Goal: Information Seeking & Learning: Learn about a topic

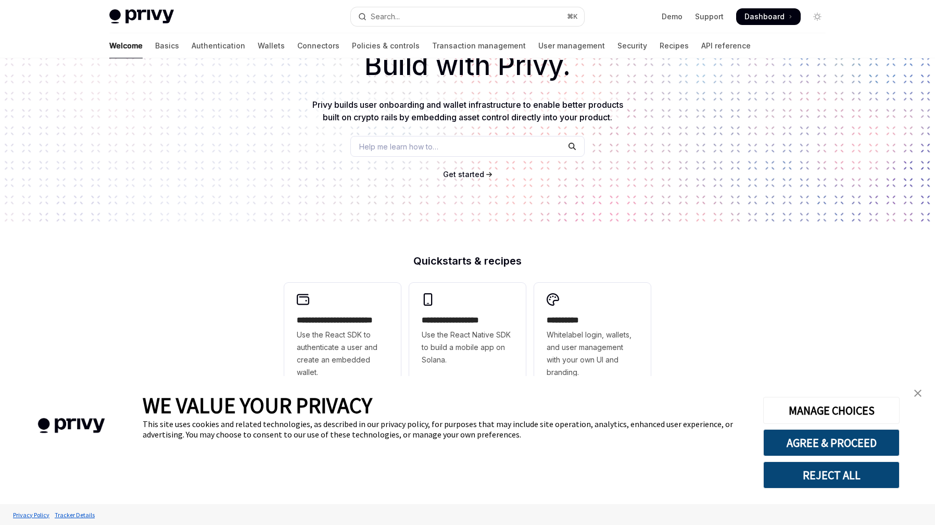
scroll to position [75, 0]
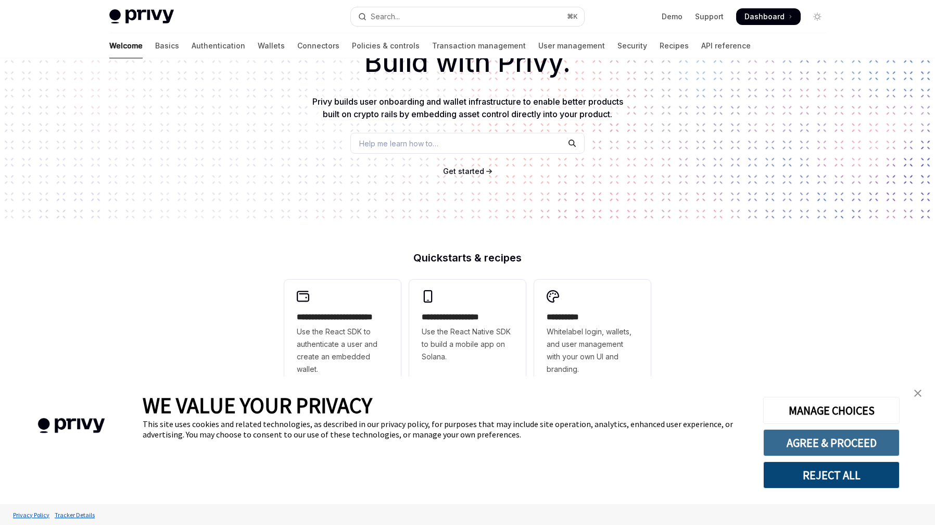
click at [865, 446] on button "AGREE & PROCEED" at bounding box center [831, 442] width 136 height 27
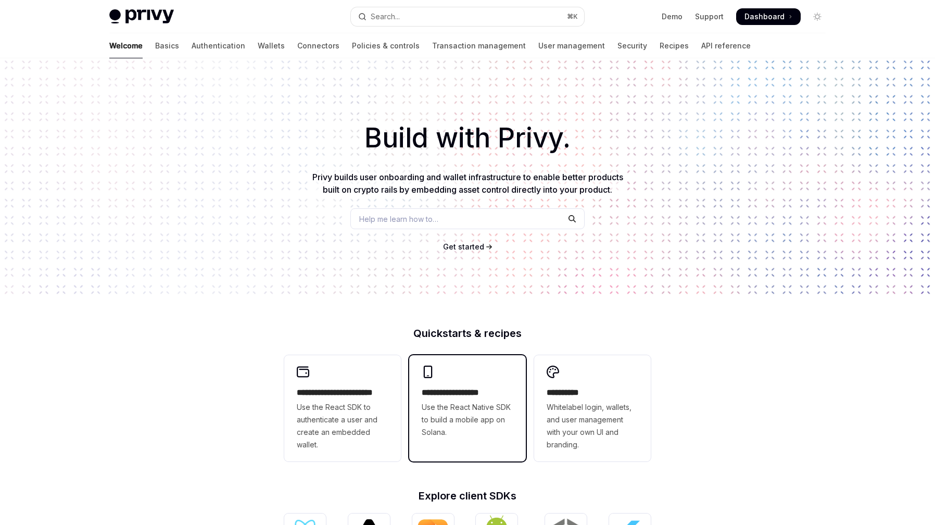
click at [458, 409] on span "Use the React Native SDK to build a mobile app on Solana." at bounding box center [468, 419] width 92 height 37
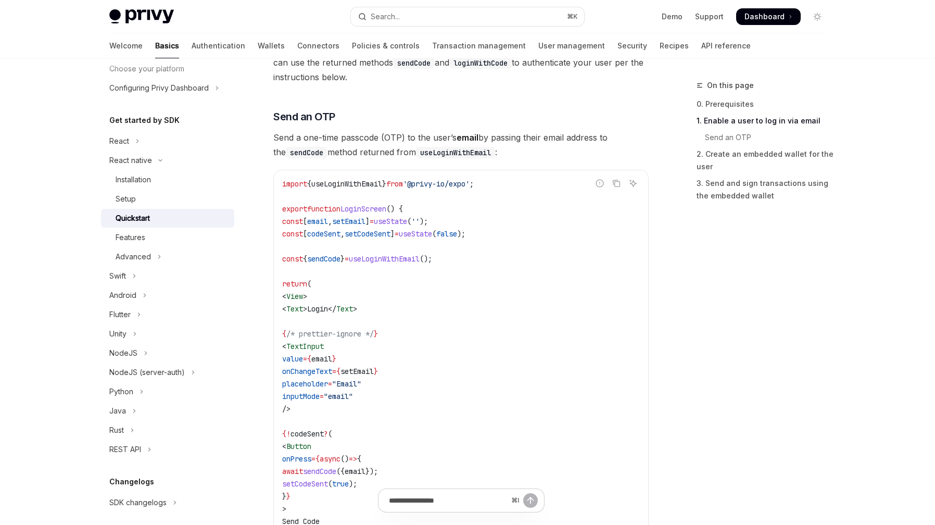
scroll to position [400, 0]
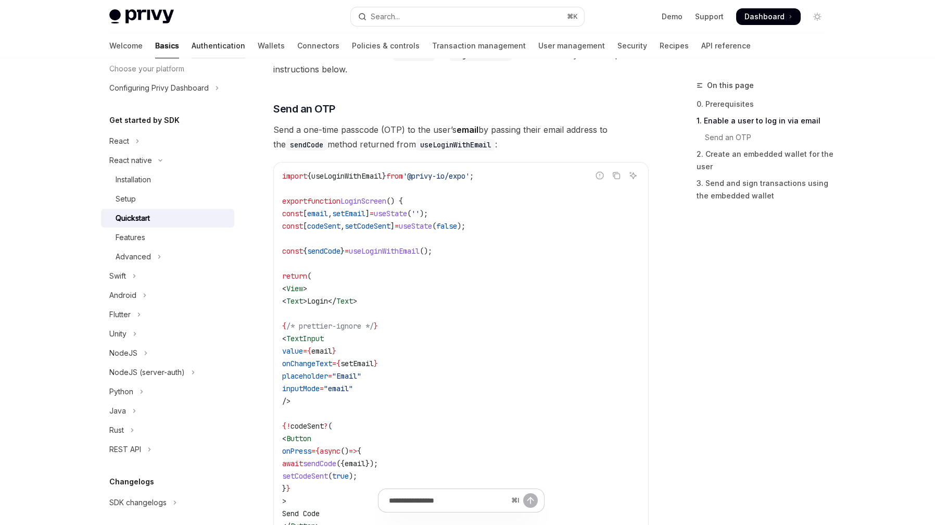
click at [192, 33] on link "Authentication" at bounding box center [219, 45] width 54 height 25
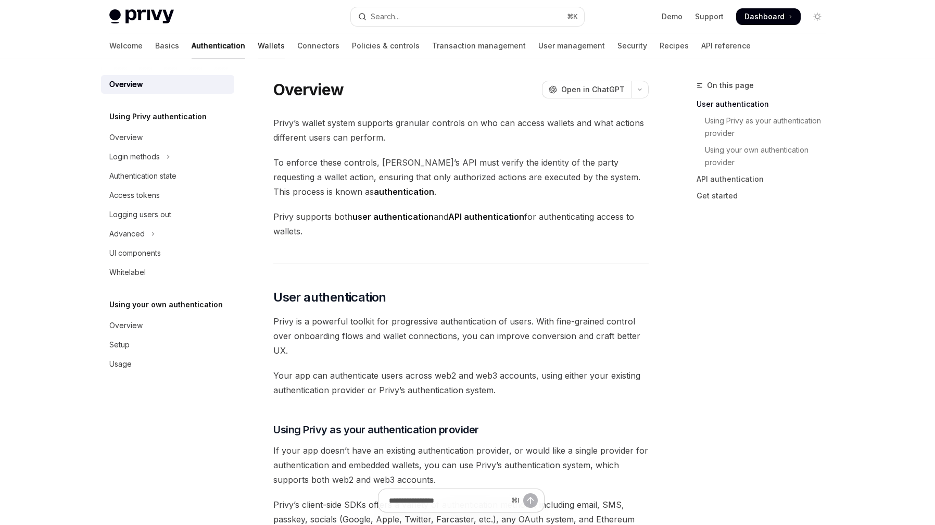
click at [258, 43] on link "Wallets" at bounding box center [271, 45] width 27 height 25
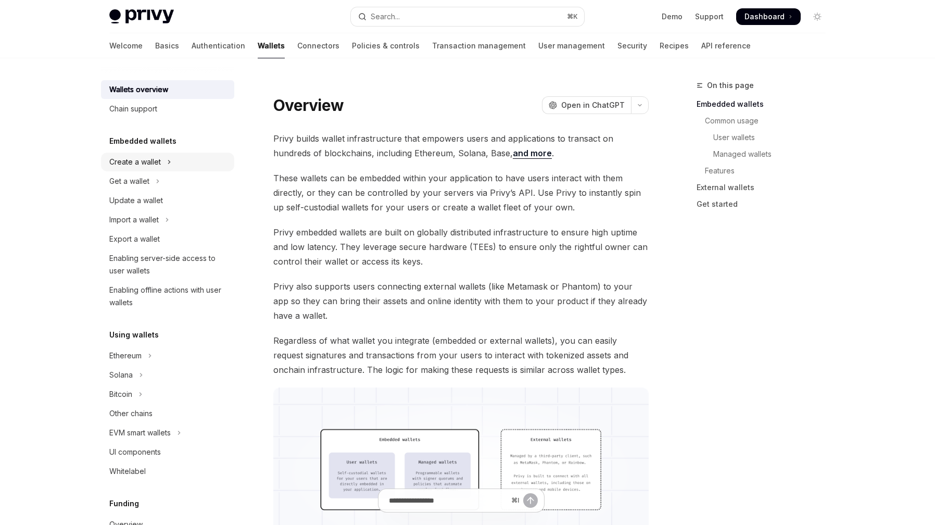
click at [153, 162] on div "Create a wallet" at bounding box center [135, 162] width 52 height 12
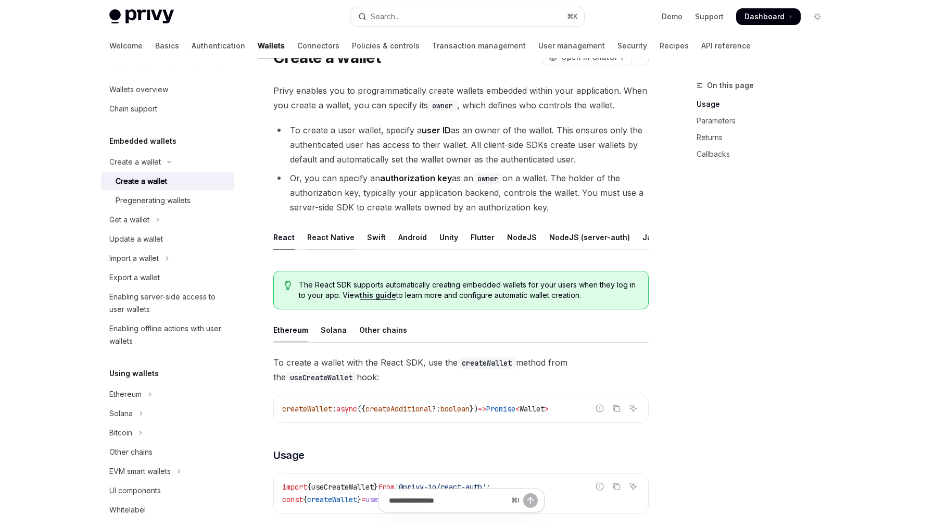
scroll to position [49, 0]
click at [338, 236] on div "React Native" at bounding box center [330, 236] width 47 height 24
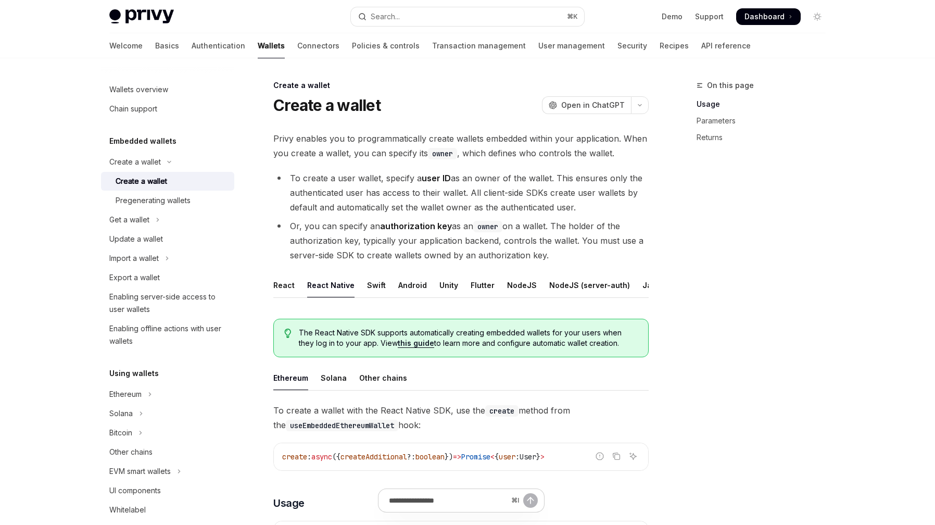
drag, startPoint x: 307, startPoint y: 226, endPoint x: 594, endPoint y: 261, distance: 288.5
click at [594, 261] on li "Or, you can specify an authorization key as an owner on a wallet. The holder of…" at bounding box center [460, 241] width 375 height 44
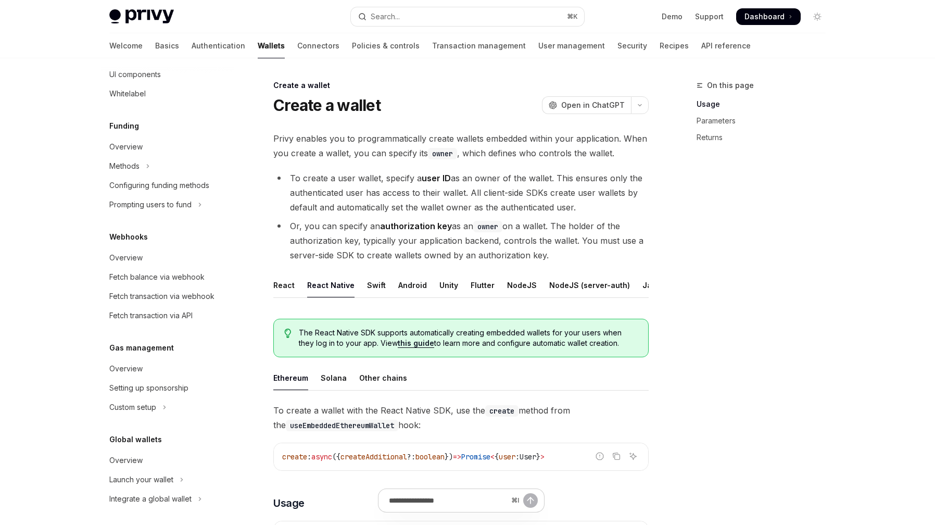
scroll to position [420, 0]
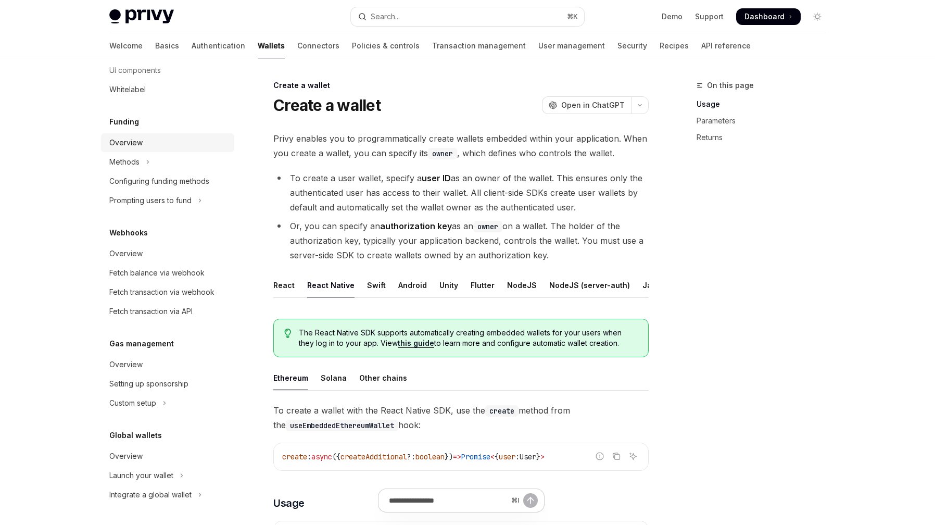
click at [148, 148] on div "Overview" at bounding box center [168, 142] width 119 height 12
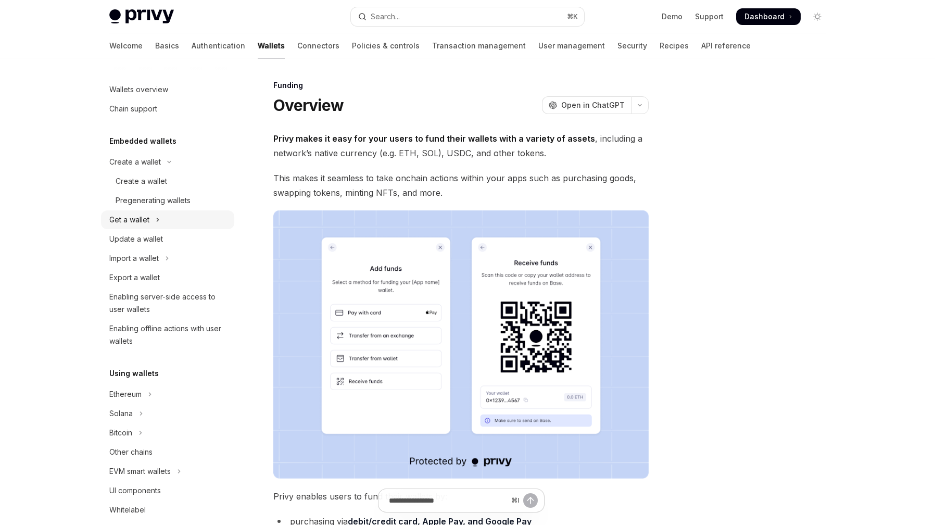
click at [147, 211] on button "Get a wallet" at bounding box center [167, 219] width 133 height 19
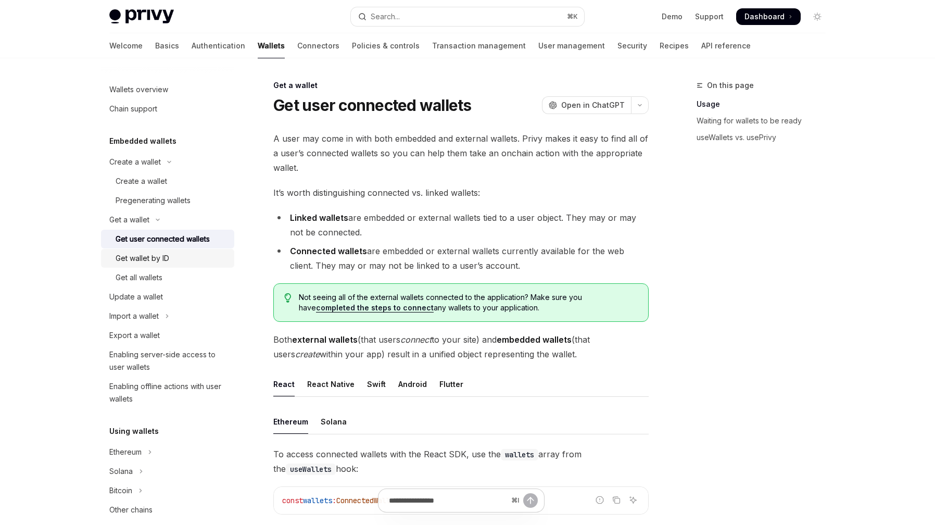
click at [180, 262] on div "Get wallet by ID" at bounding box center [172, 258] width 112 height 12
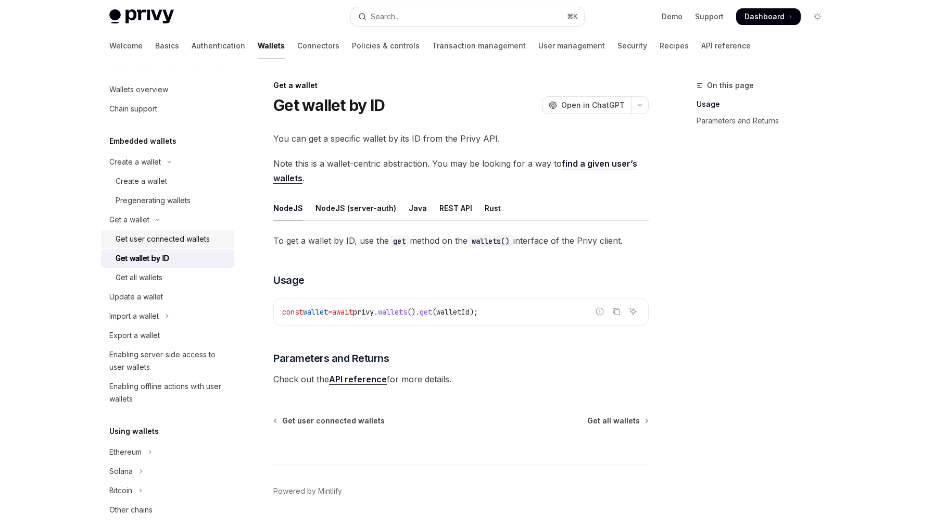
click at [178, 245] on link "Get user connected wallets" at bounding box center [167, 239] width 133 height 19
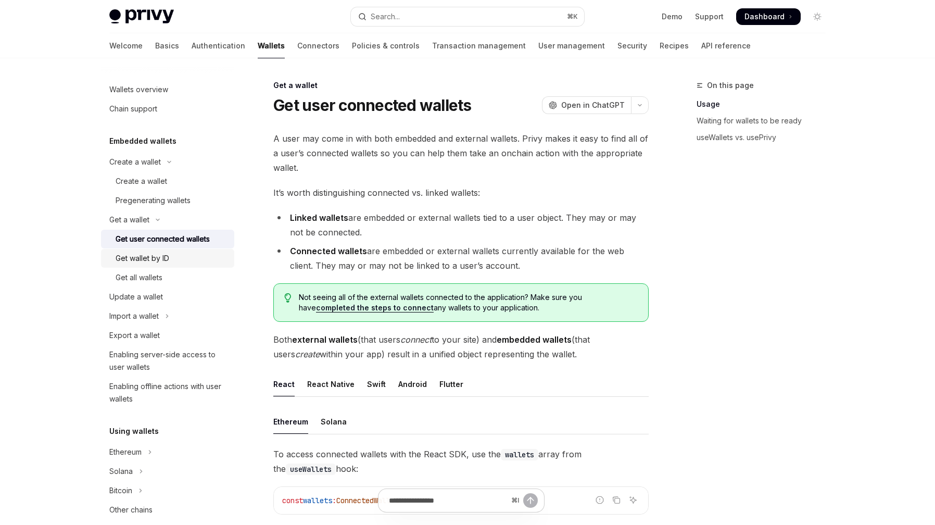
click at [163, 257] on div "Get wallet by ID" at bounding box center [143, 258] width 54 height 12
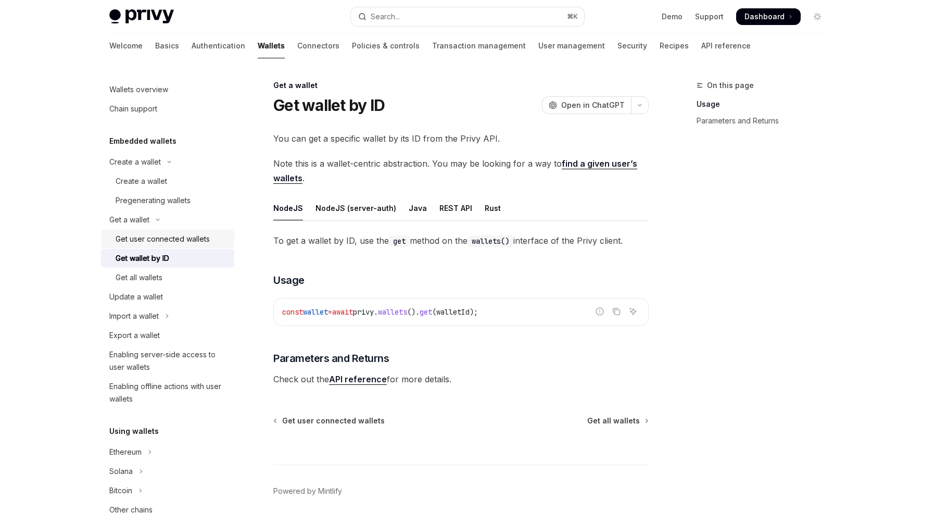
click at [169, 239] on div "Get user connected wallets" at bounding box center [163, 239] width 94 height 12
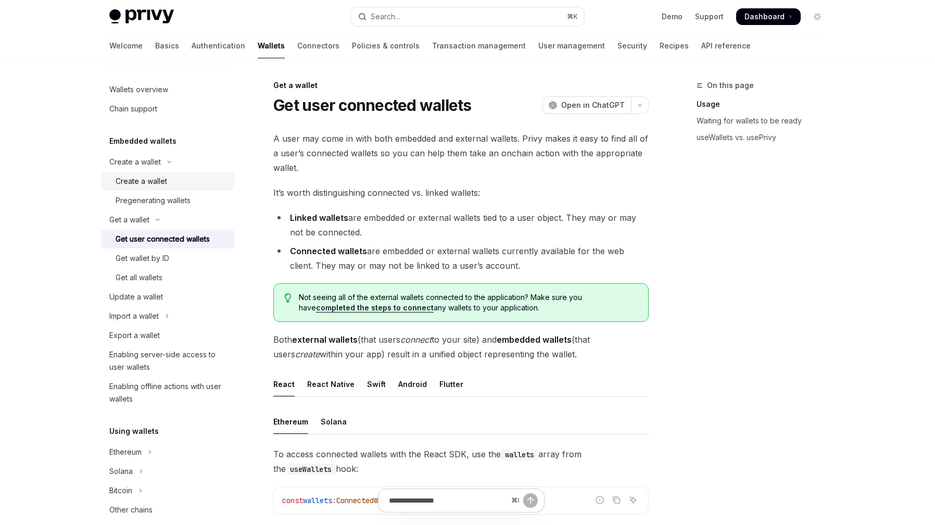
click at [161, 175] on div "Create a wallet" at bounding box center [142, 181] width 52 height 12
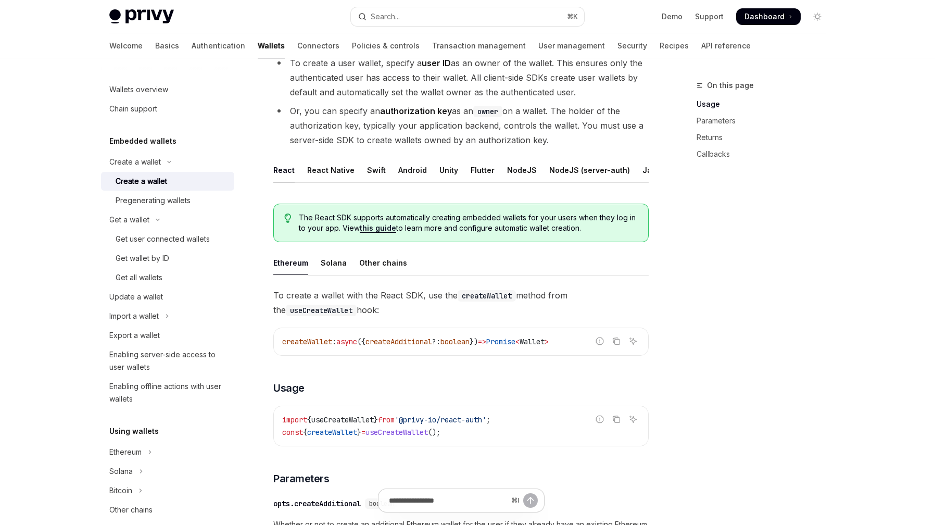
scroll to position [124, 0]
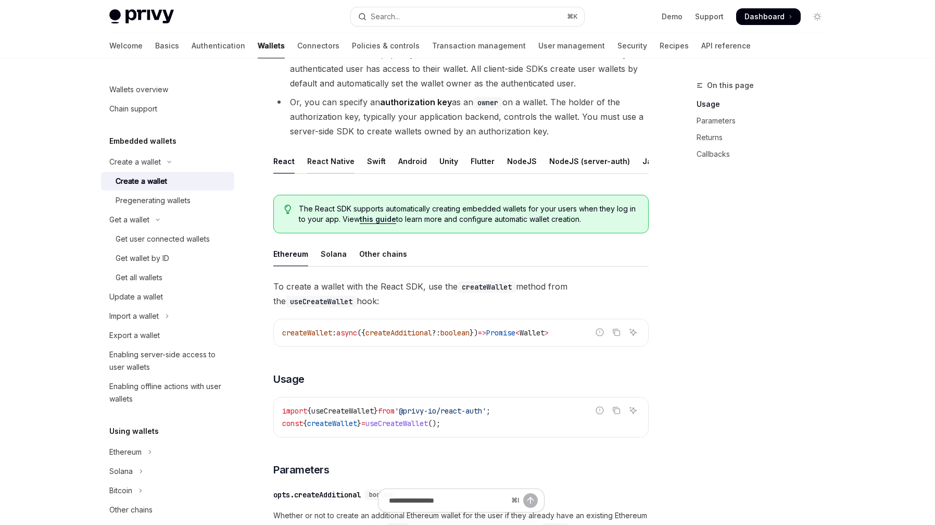
click at [343, 161] on div "React Native" at bounding box center [330, 161] width 47 height 24
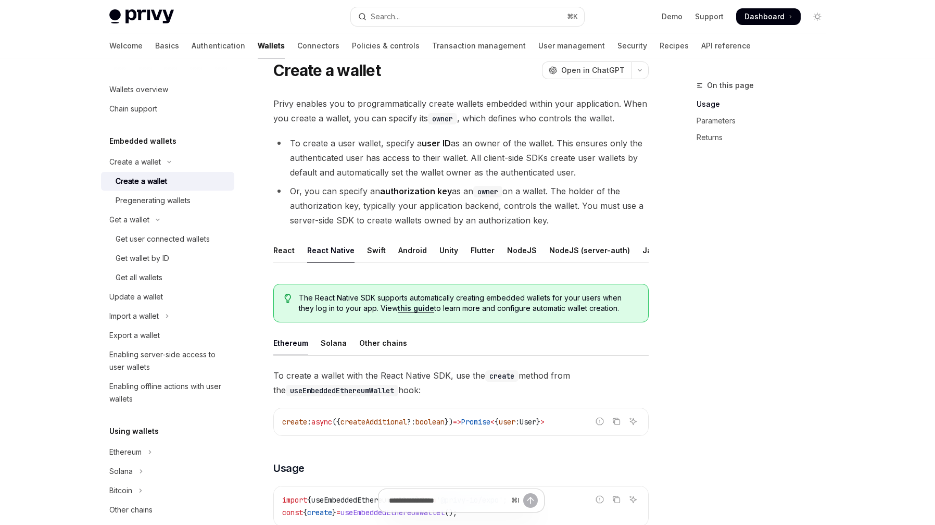
scroll to position [36, 0]
click at [192, 40] on link "Authentication" at bounding box center [219, 45] width 54 height 25
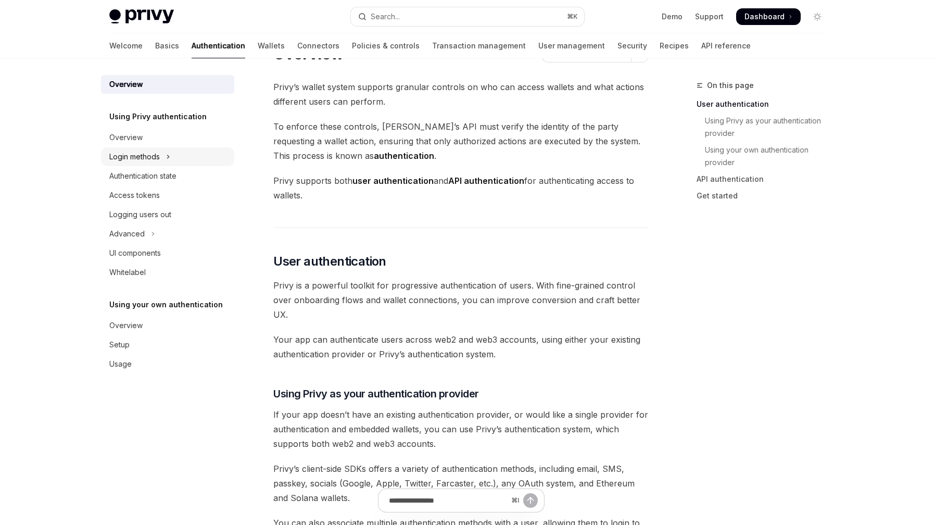
click at [143, 152] on div "Login methods" at bounding box center [134, 156] width 51 height 12
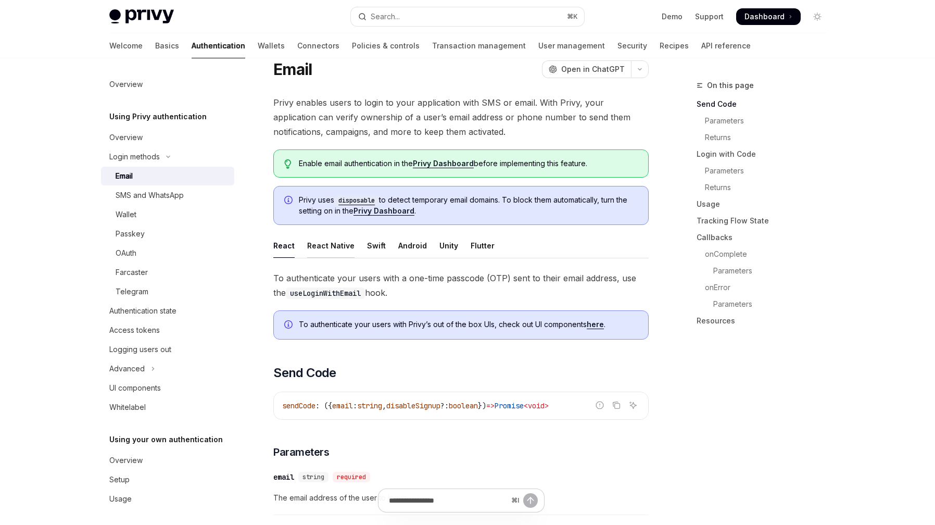
click at [323, 254] on div "React Native" at bounding box center [330, 245] width 47 height 24
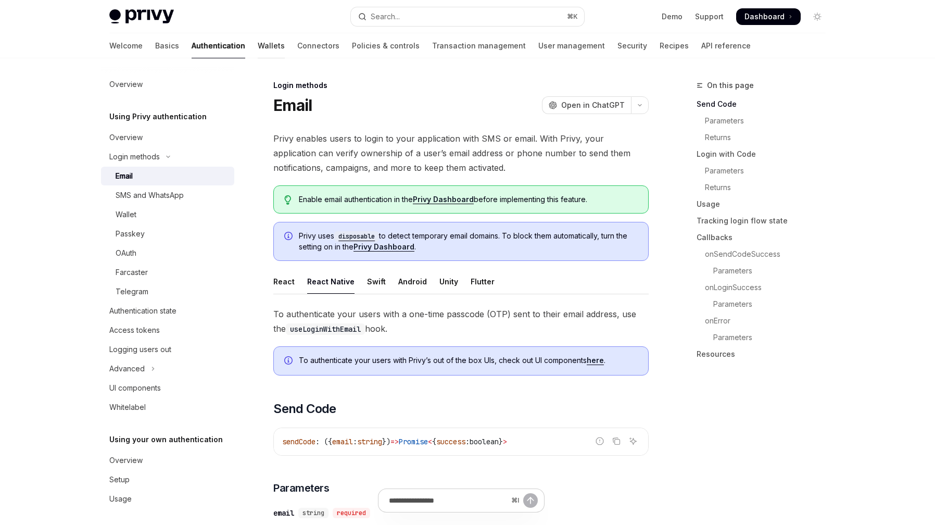
click at [258, 42] on link "Wallets" at bounding box center [271, 45] width 27 height 25
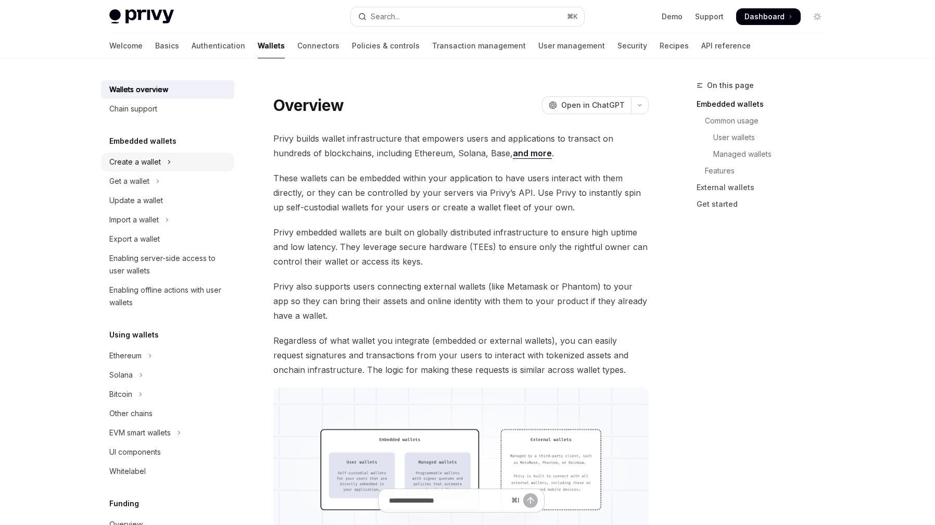
click at [132, 160] on div "Create a wallet" at bounding box center [135, 162] width 52 height 12
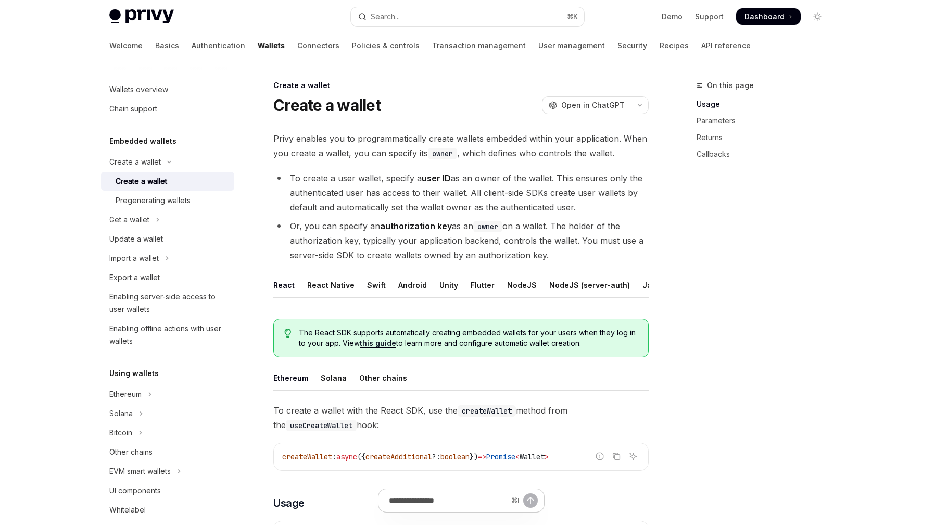
click at [317, 287] on div "React Native" at bounding box center [330, 285] width 47 height 24
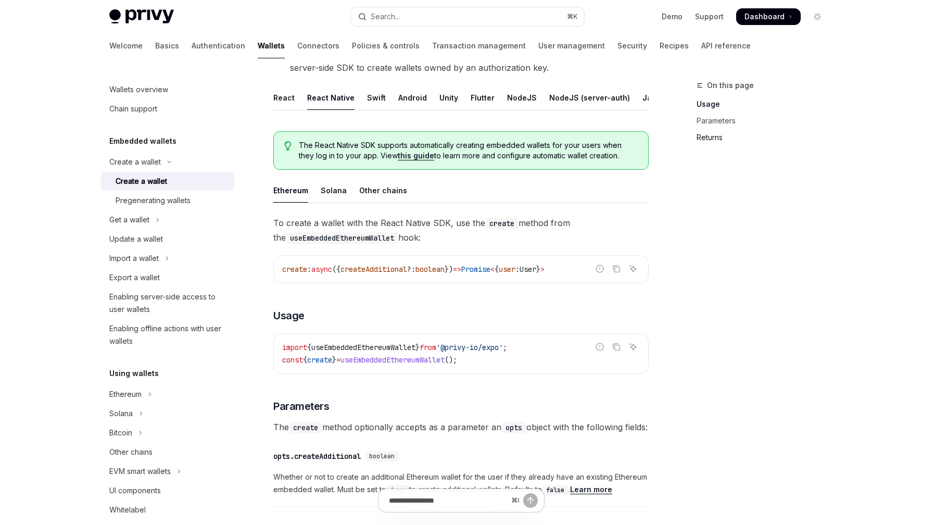
click at [710, 132] on link "Returns" at bounding box center [765, 137] width 137 height 17
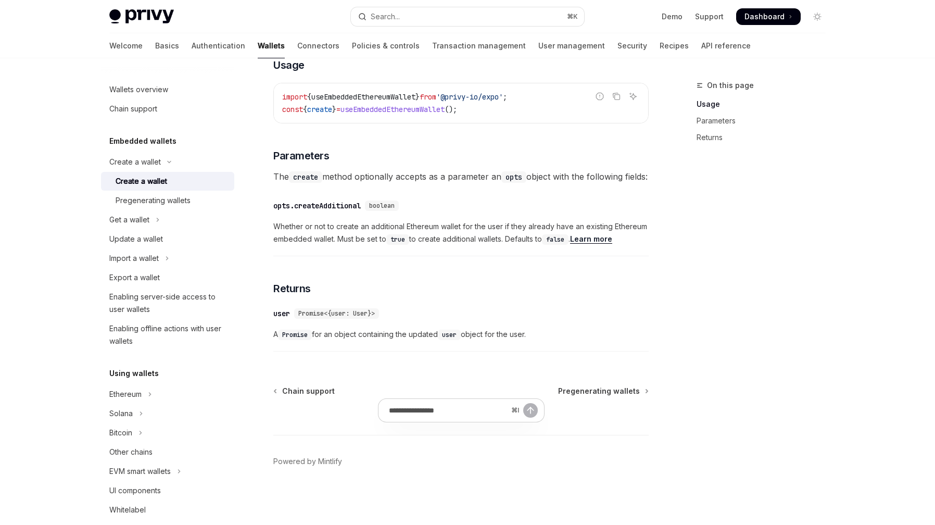
scroll to position [452, 0]
click at [455, 336] on code "user" at bounding box center [449, 335] width 23 height 10
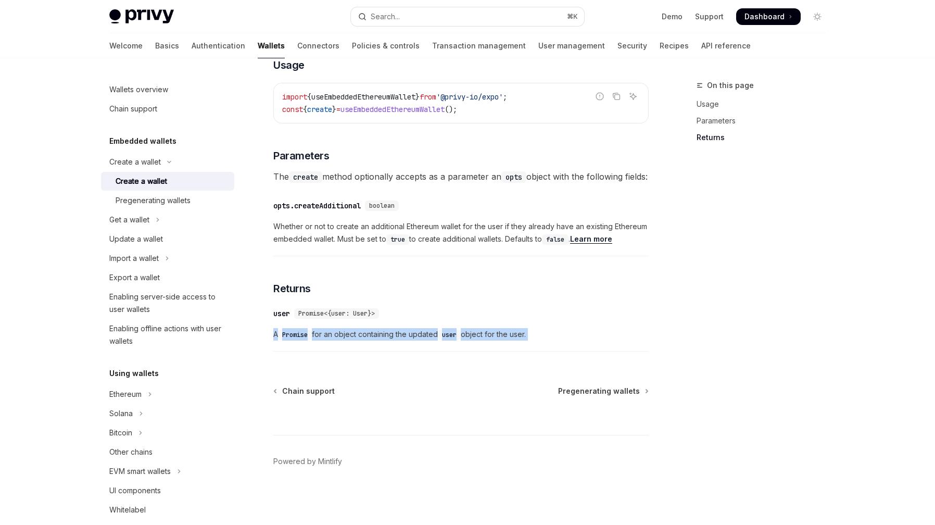
click at [455, 336] on code "user" at bounding box center [449, 335] width 23 height 10
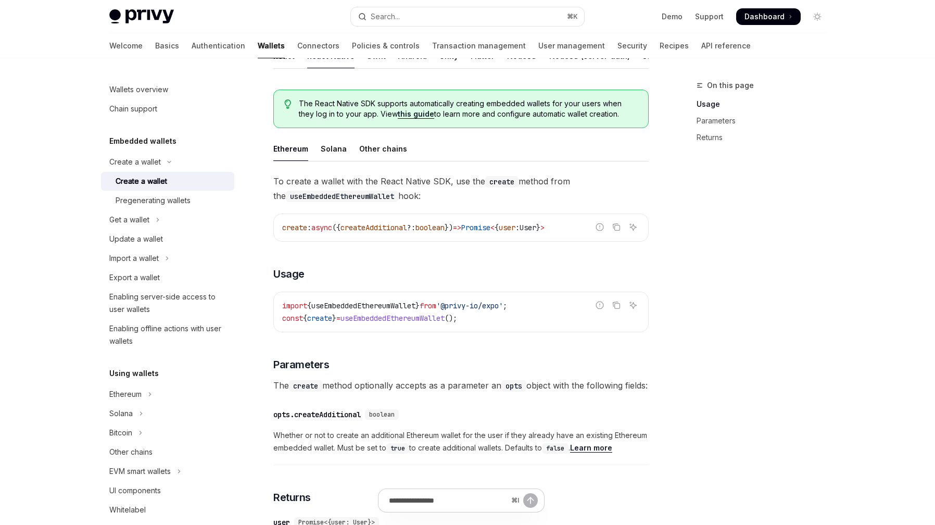
scroll to position [0, 0]
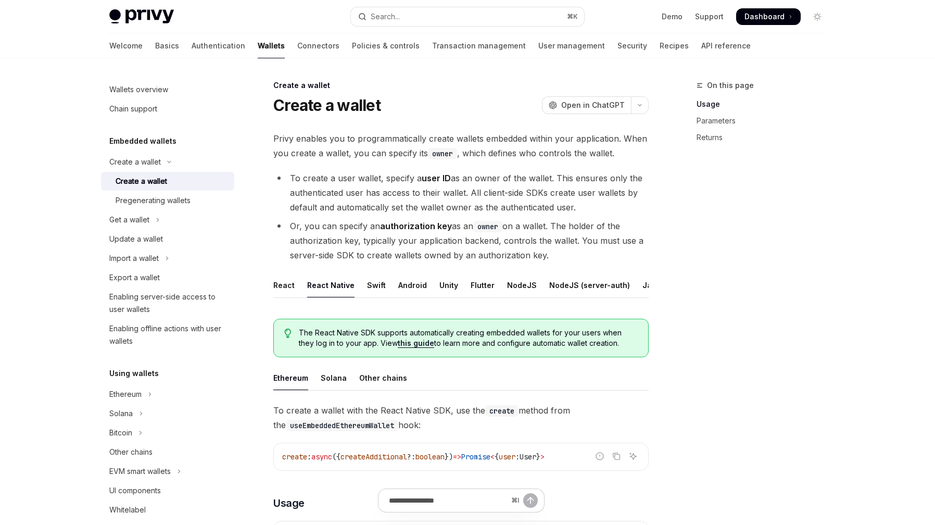
drag, startPoint x: 553, startPoint y: 252, endPoint x: 283, endPoint y: 224, distance: 271.7
click at [283, 224] on li "Or, you can specify an authorization key as an owner on a wallet. The holder of…" at bounding box center [460, 241] width 375 height 44
click at [645, 226] on li "Or, you can specify an authorization key as an owner on a wallet. The holder of…" at bounding box center [460, 241] width 375 height 44
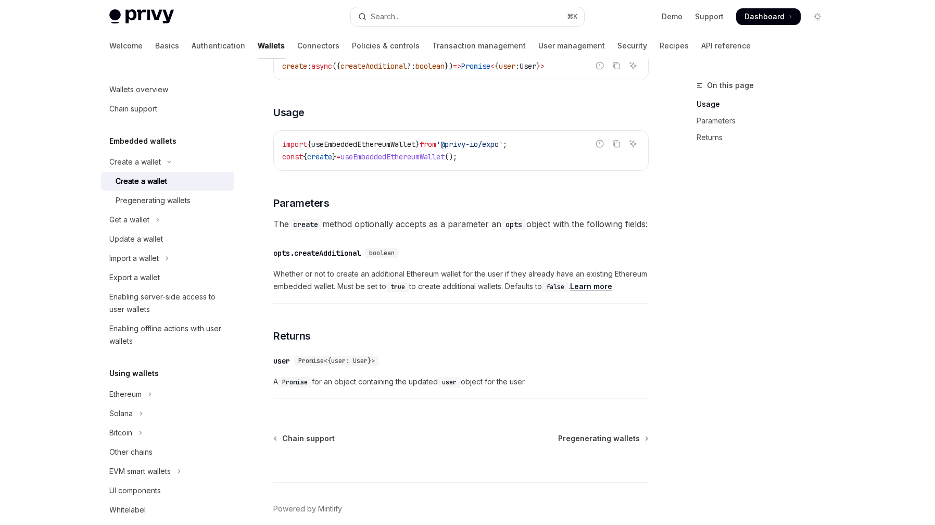
scroll to position [390, 0]
click at [312, 365] on span "Promise<{user: User}>" at bounding box center [336, 361] width 77 height 8
click at [279, 367] on div "user" at bounding box center [281, 361] width 17 height 10
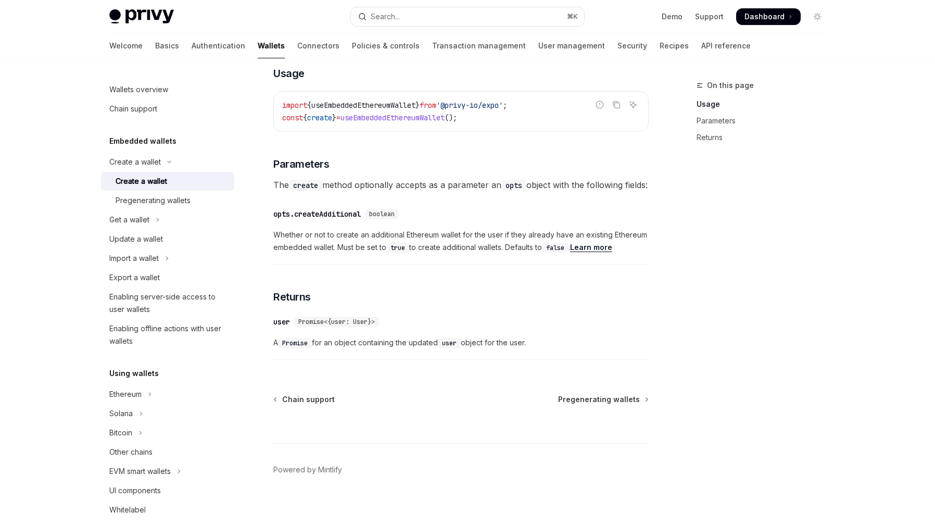
scroll to position [452, 0]
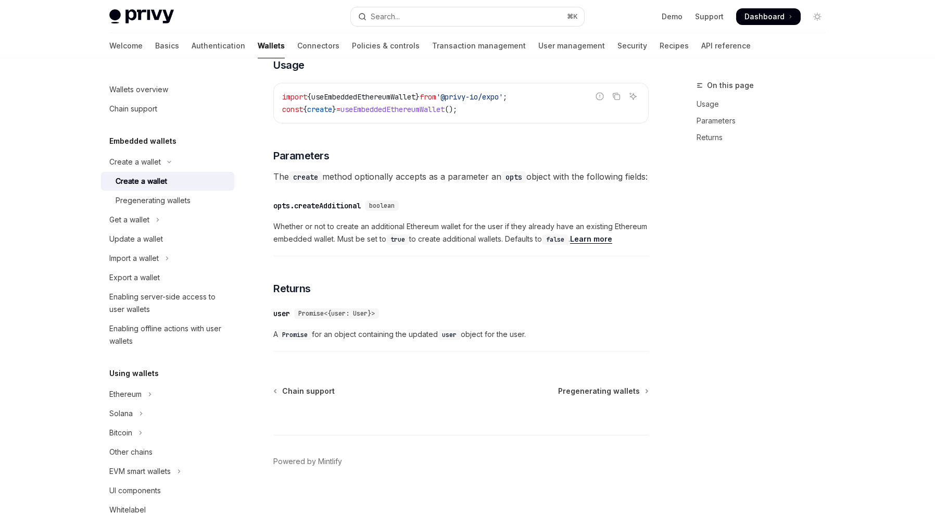
click at [283, 313] on div "user" at bounding box center [281, 313] width 17 height 10
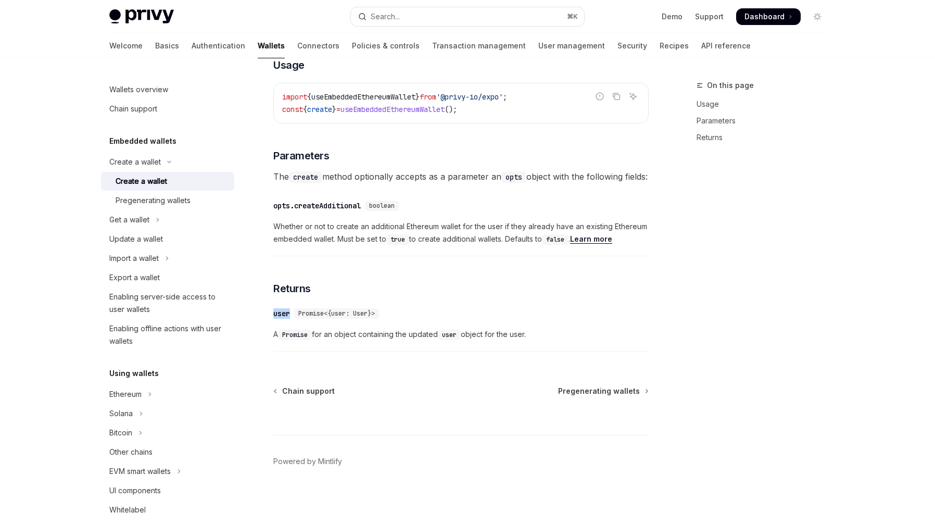
click at [283, 313] on div "user" at bounding box center [281, 313] width 17 height 10
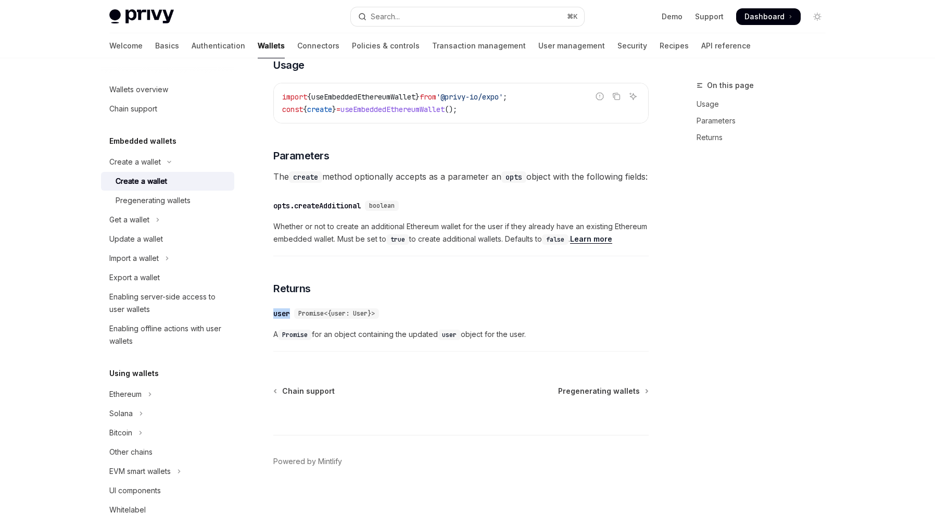
click at [283, 313] on div "user" at bounding box center [281, 313] width 17 height 10
click at [458, 338] on code "user" at bounding box center [449, 335] width 23 height 10
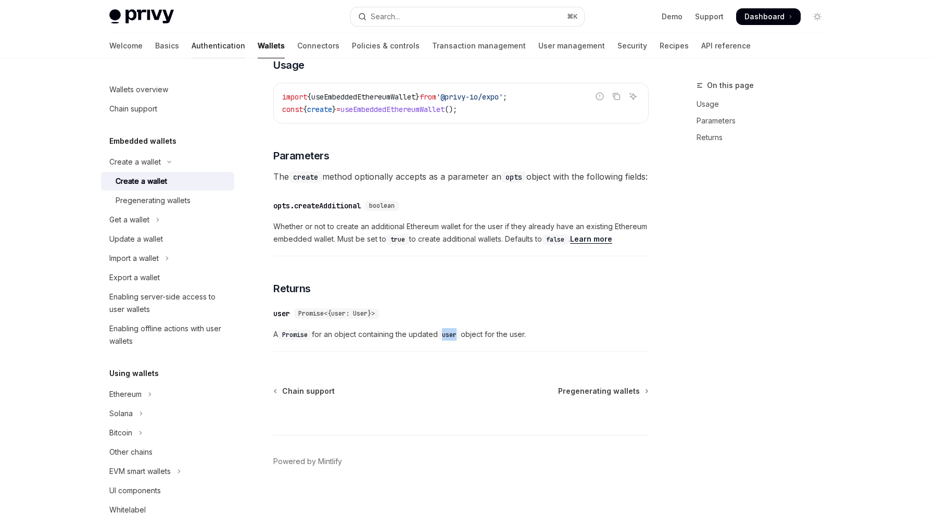
click at [192, 45] on link "Authentication" at bounding box center [219, 45] width 54 height 25
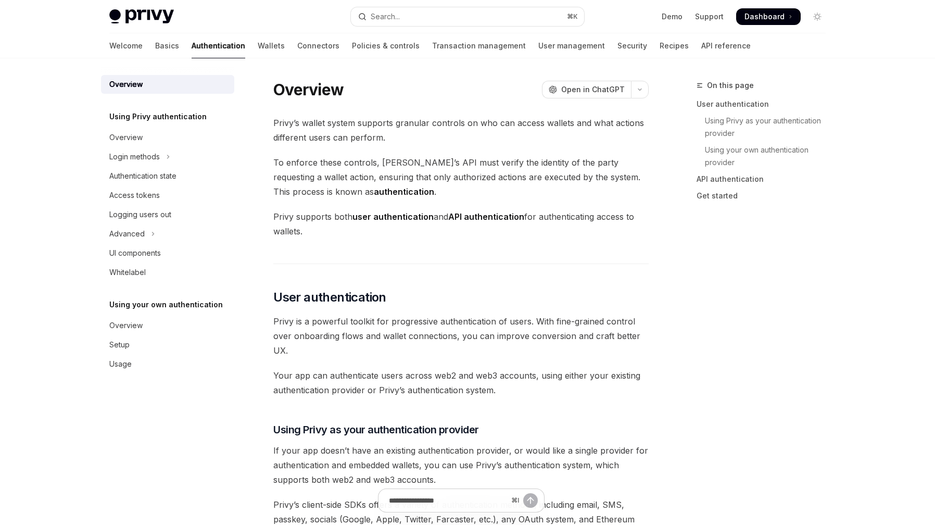
type textarea "*"
click at [460, 15] on button "Search... ⌘ K" at bounding box center [467, 16] width 233 height 19
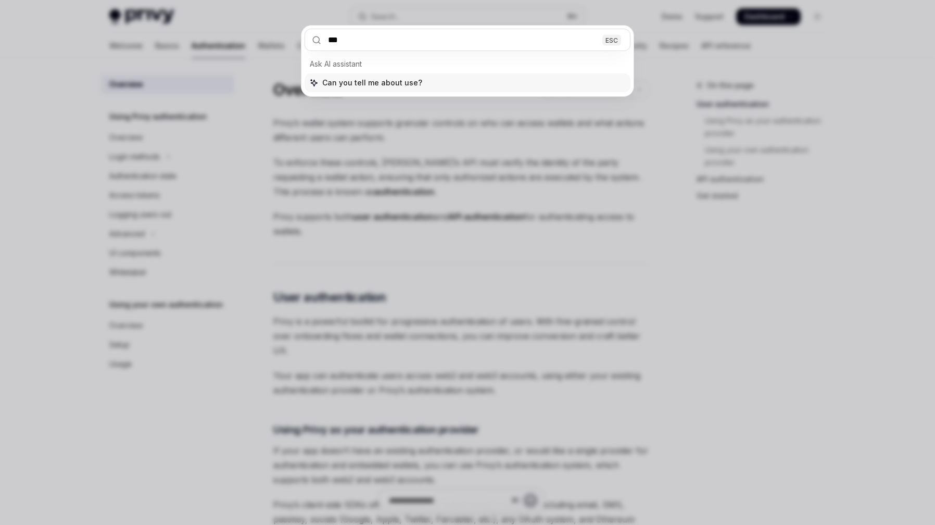
type input "****"
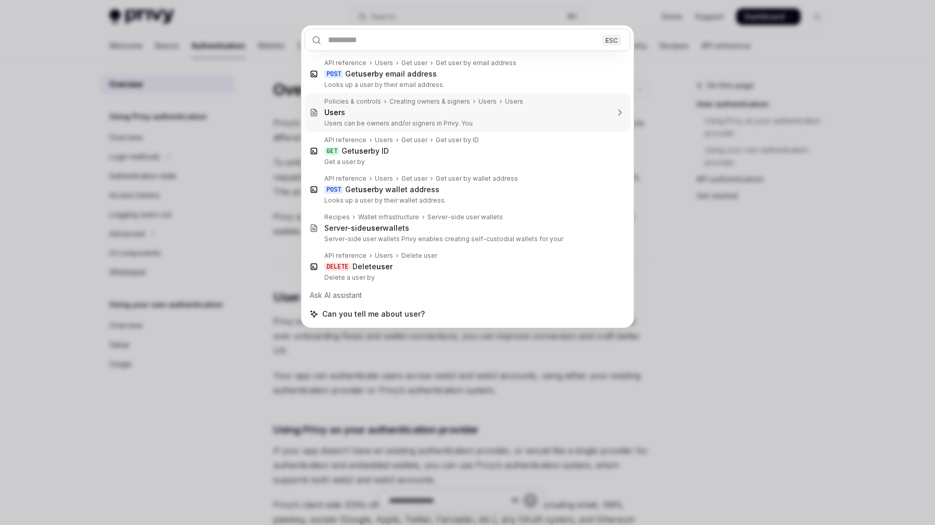
type textarea "*"
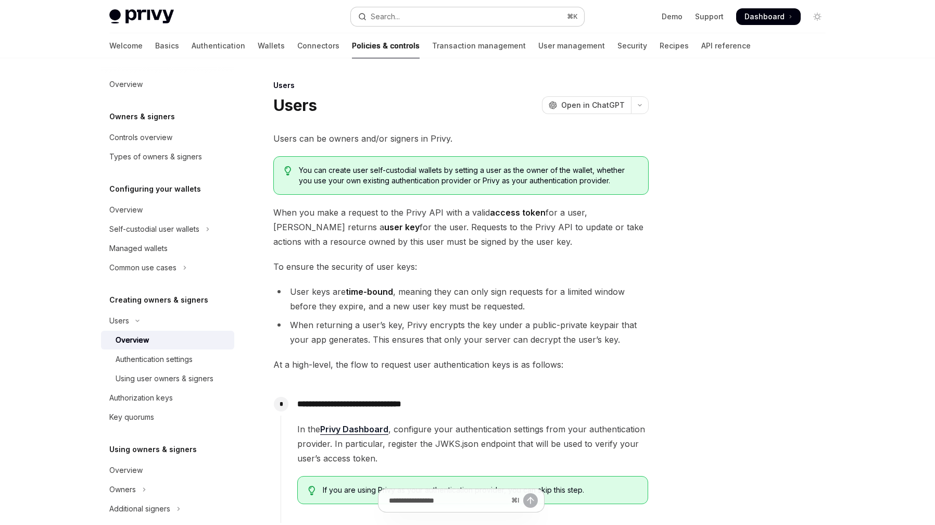
click at [437, 22] on button "Search... ⌘ K" at bounding box center [467, 16] width 233 height 19
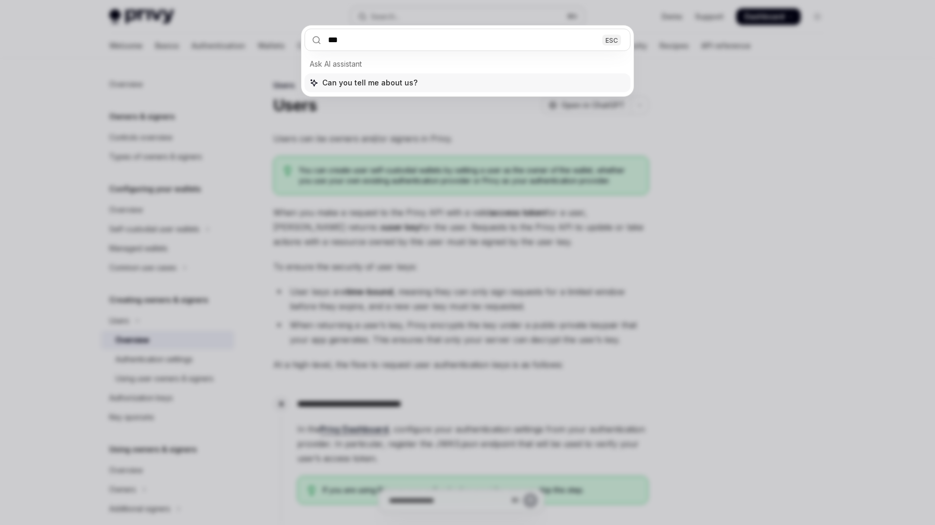
type input "****"
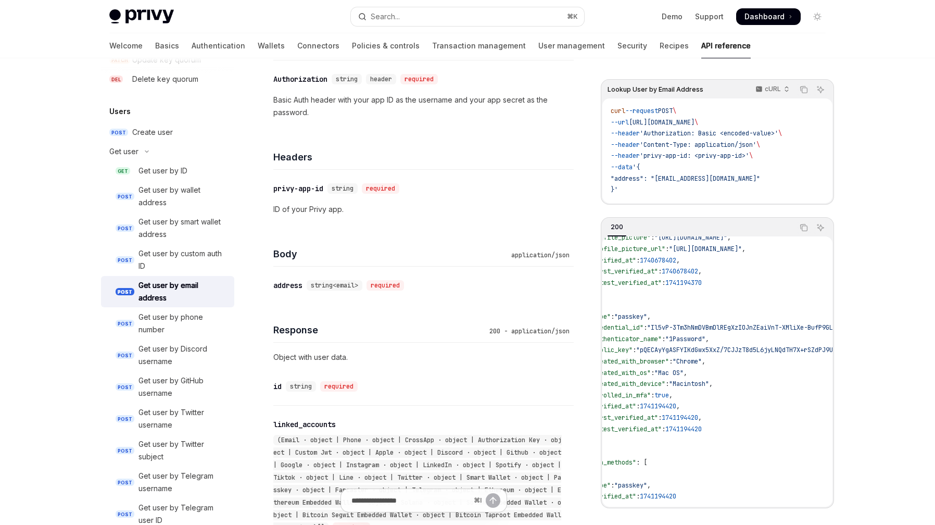
scroll to position [213, 23]
click at [704, 339] on span ""1Password"" at bounding box center [684, 339] width 40 height 8
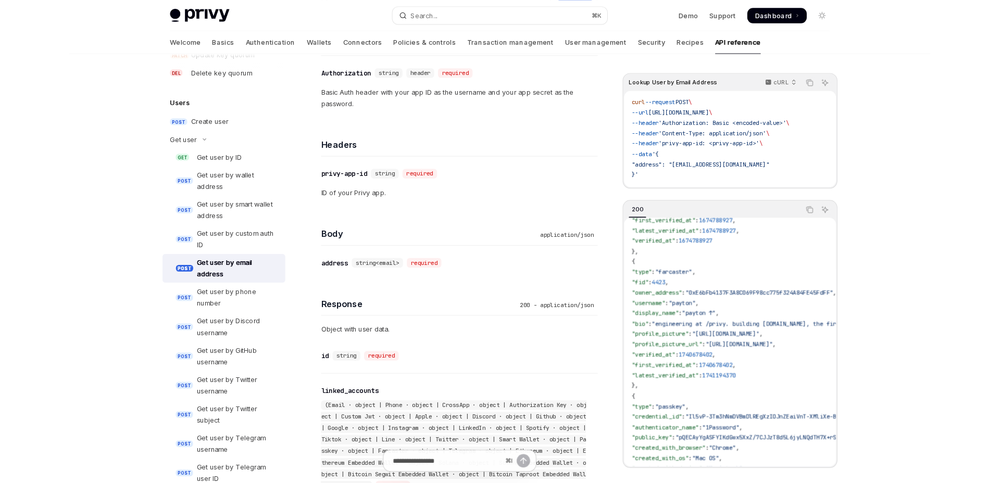
scroll to position [0, 0]
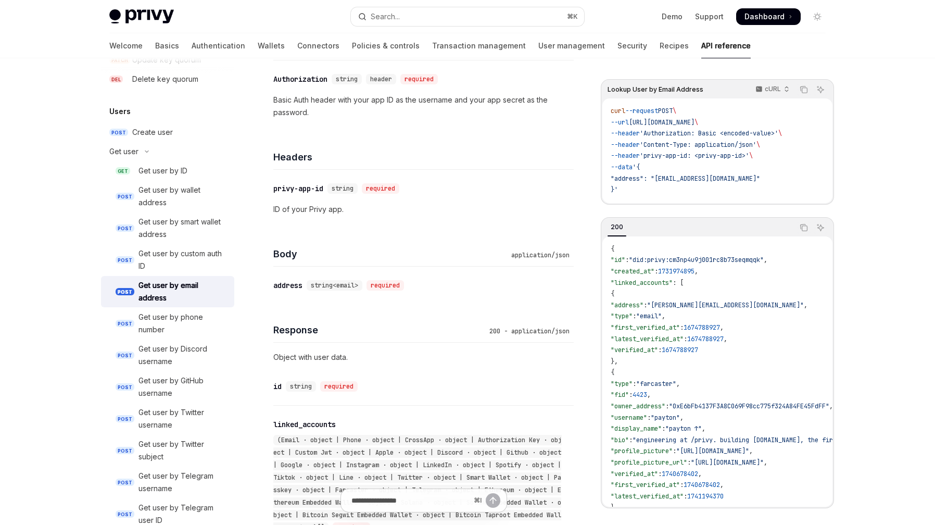
click at [662, 354] on span ":" at bounding box center [660, 350] width 4 height 8
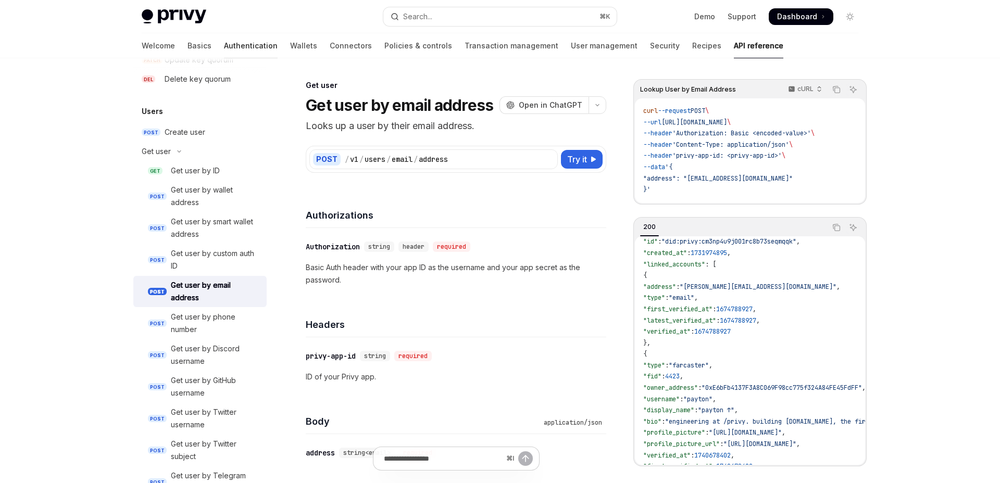
click at [224, 46] on link "Authentication" at bounding box center [251, 45] width 54 height 25
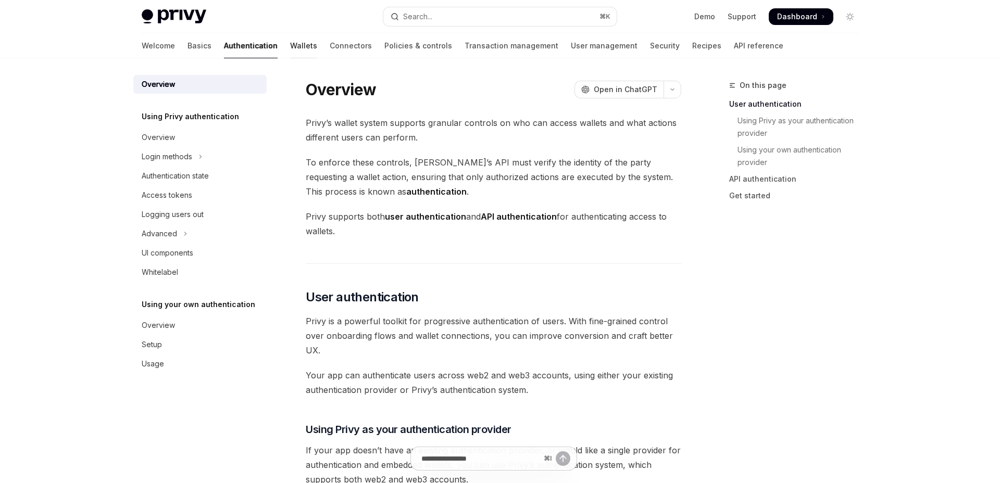
click at [290, 44] on link "Wallets" at bounding box center [303, 45] width 27 height 25
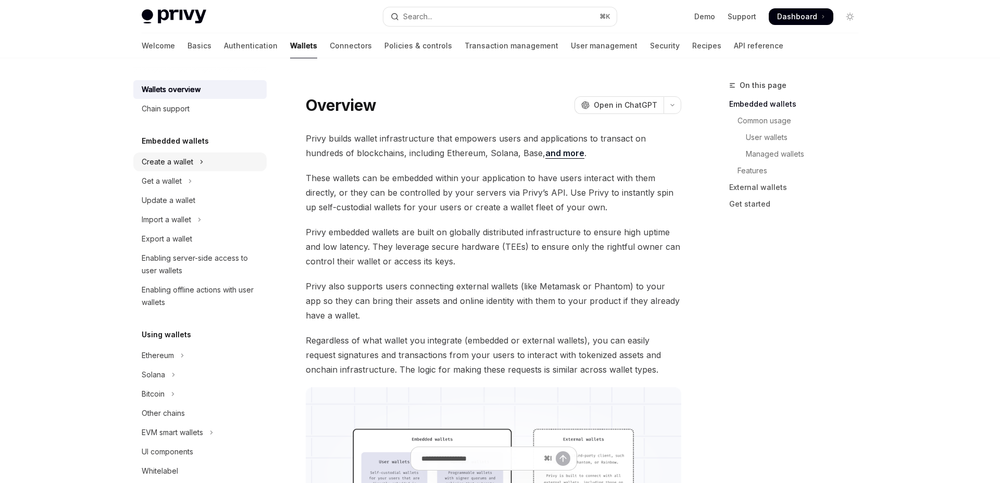
click at [175, 157] on div "Create a wallet" at bounding box center [168, 162] width 52 height 12
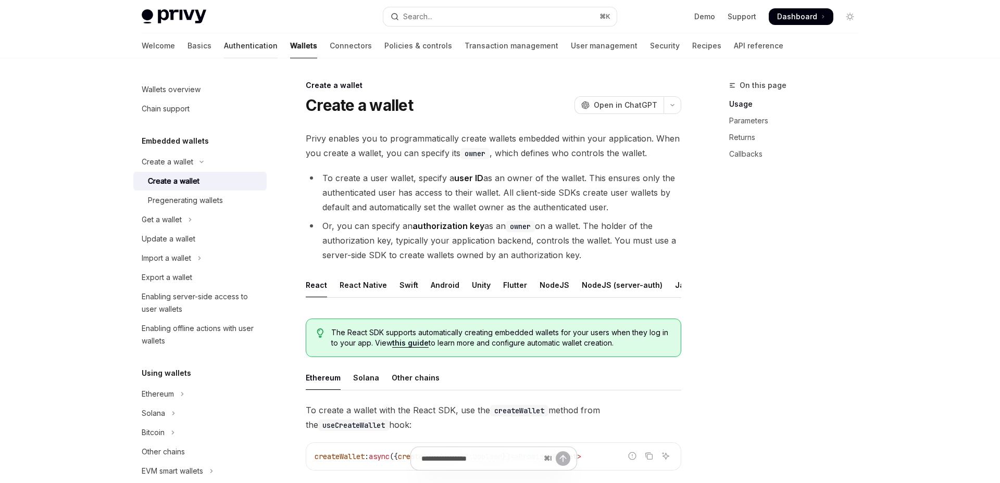
click at [224, 35] on link "Authentication" at bounding box center [251, 45] width 54 height 25
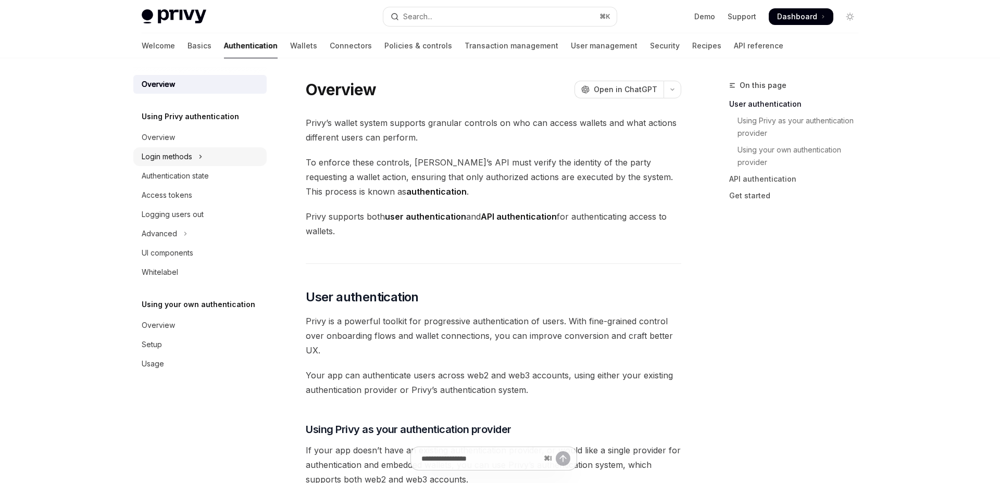
click at [174, 160] on div "Login methods" at bounding box center [167, 156] width 51 height 12
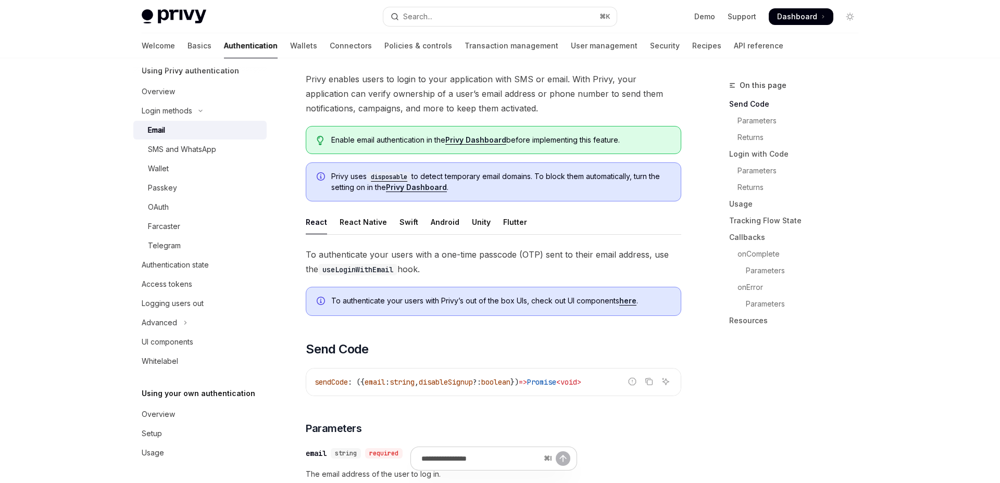
scroll to position [60, 0]
click at [351, 218] on div "React Native" at bounding box center [362, 221] width 47 height 24
type textarea "*"
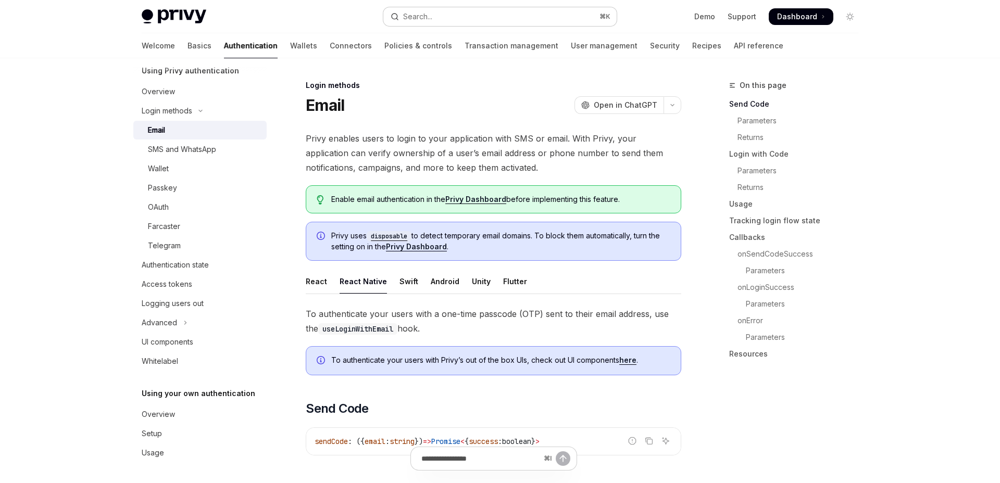
click at [453, 8] on button "Search... ⌘ K" at bounding box center [499, 16] width 233 height 19
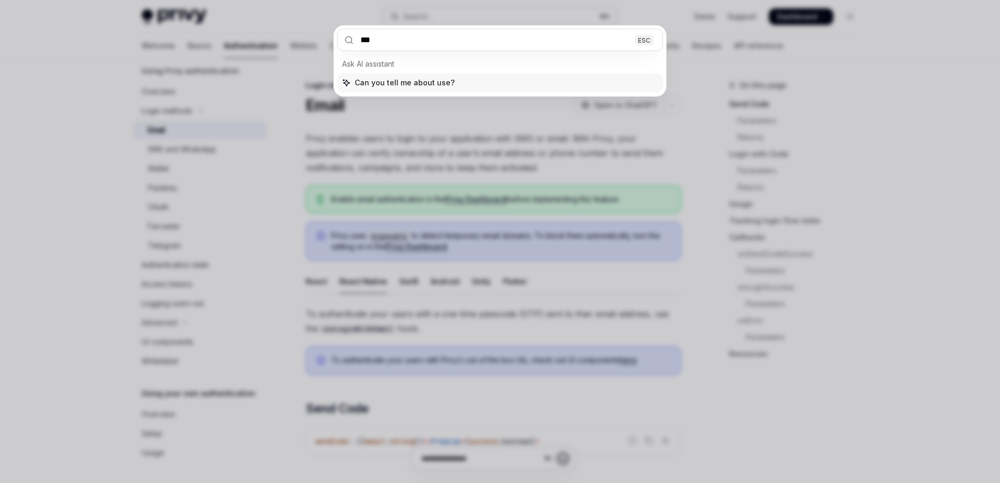
type input "****"
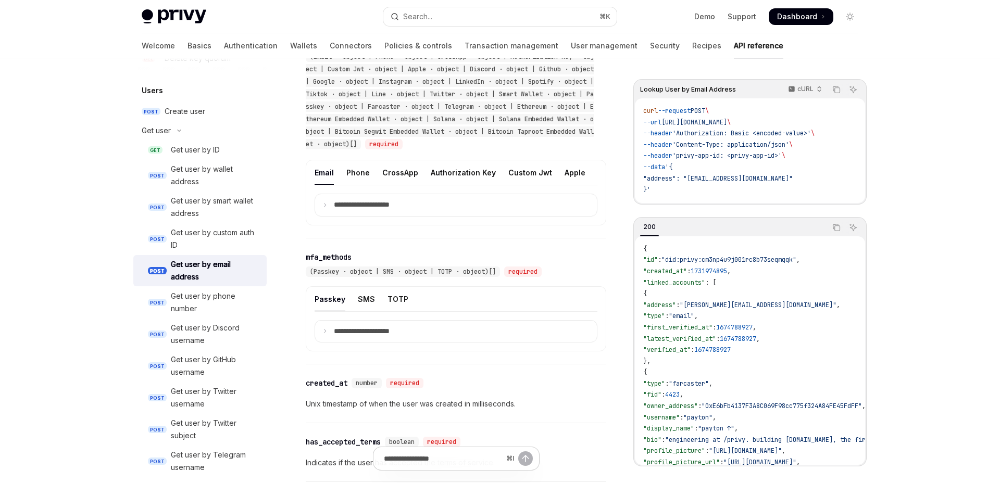
scroll to position [552, 0]
click at [363, 207] on p "**********" at bounding box center [370, 203] width 72 height 9
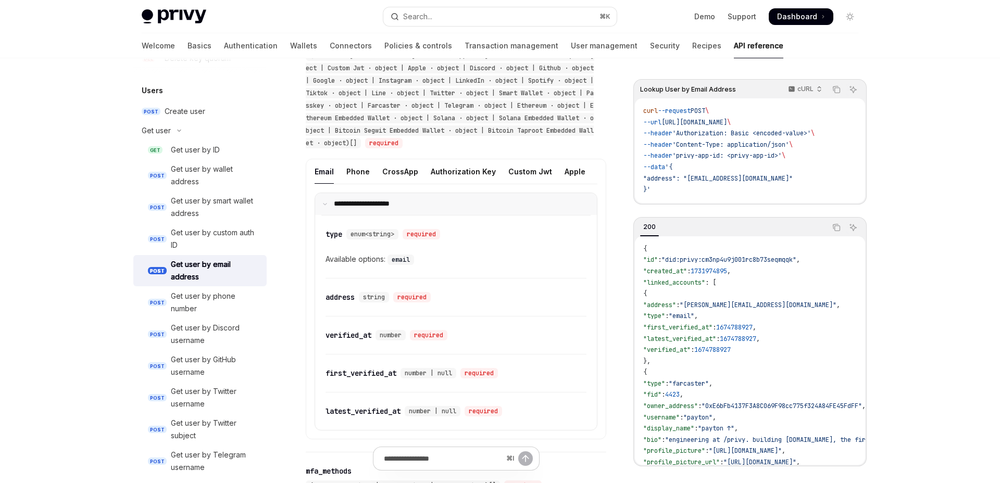
click at [363, 207] on p "**********" at bounding box center [368, 203] width 69 height 9
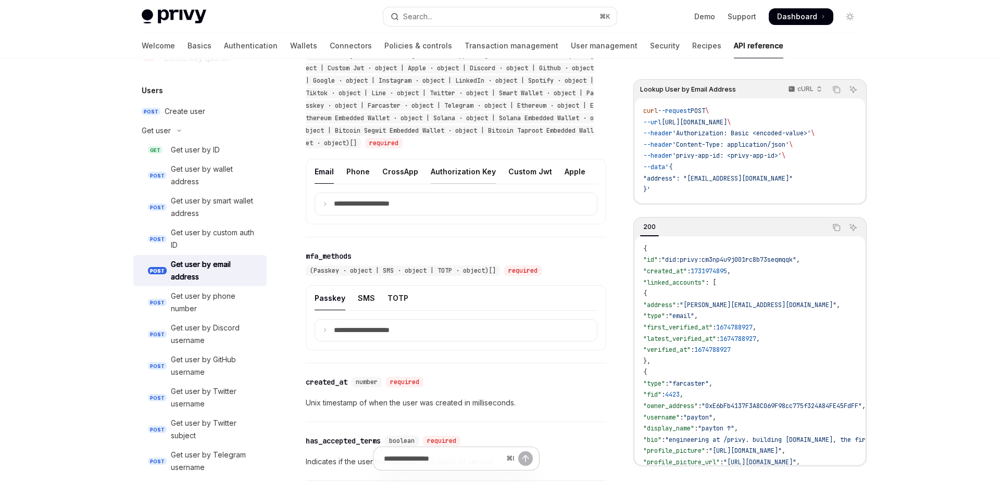
click at [457, 177] on div "Authorization Key" at bounding box center [463, 171] width 65 height 24
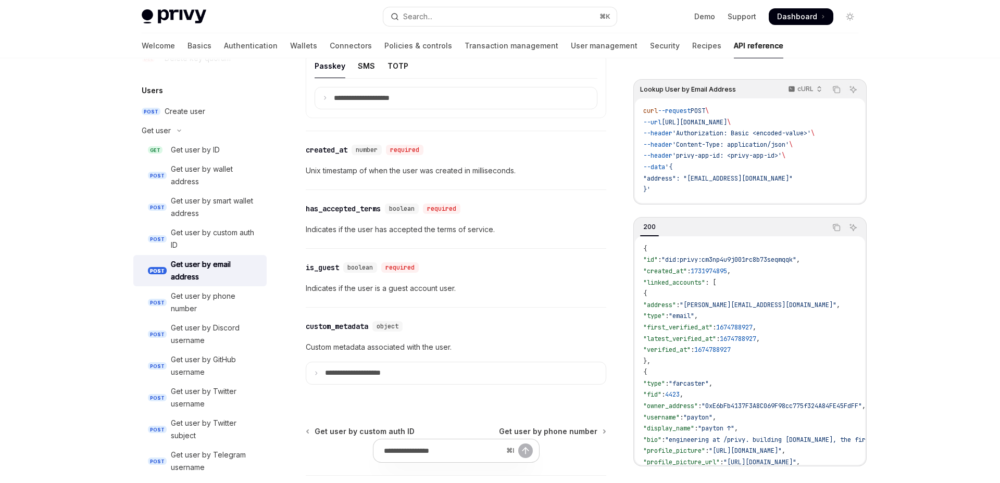
scroll to position [628, 0]
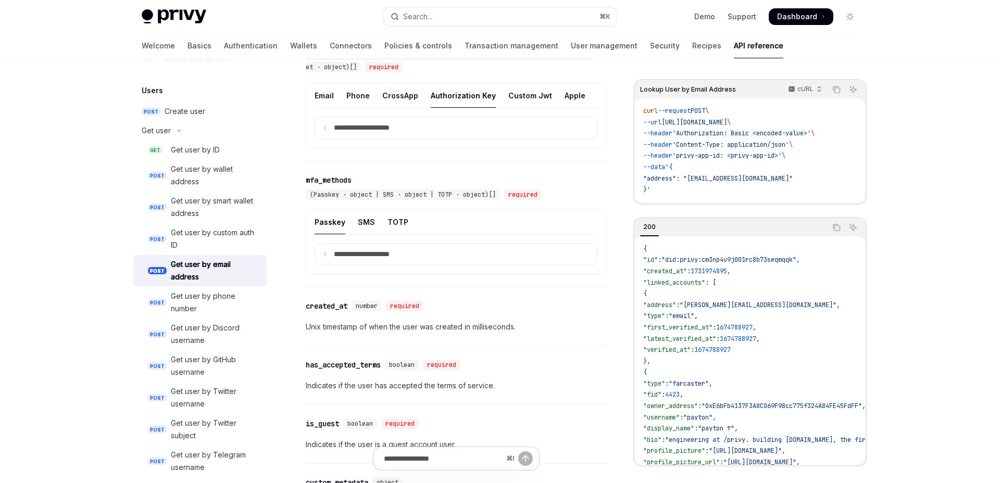
click at [727, 176] on span ""address": "[EMAIL_ADDRESS][DOMAIN_NAME]"" at bounding box center [717, 178] width 149 height 8
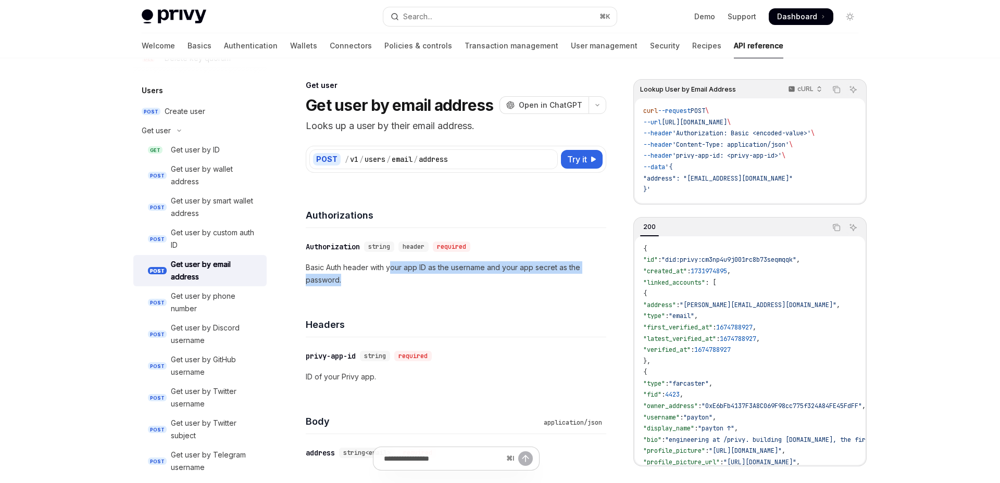
drag, startPoint x: 390, startPoint y: 262, endPoint x: 571, endPoint y: 277, distance: 181.3
click at [571, 277] on p "Basic Auth header with your app ID as the username and your app secret as the p…" at bounding box center [456, 273] width 300 height 25
click at [427, 292] on div "​ Authorization string header required Basic Auth header with your app ID as th…" at bounding box center [456, 263] width 300 height 71
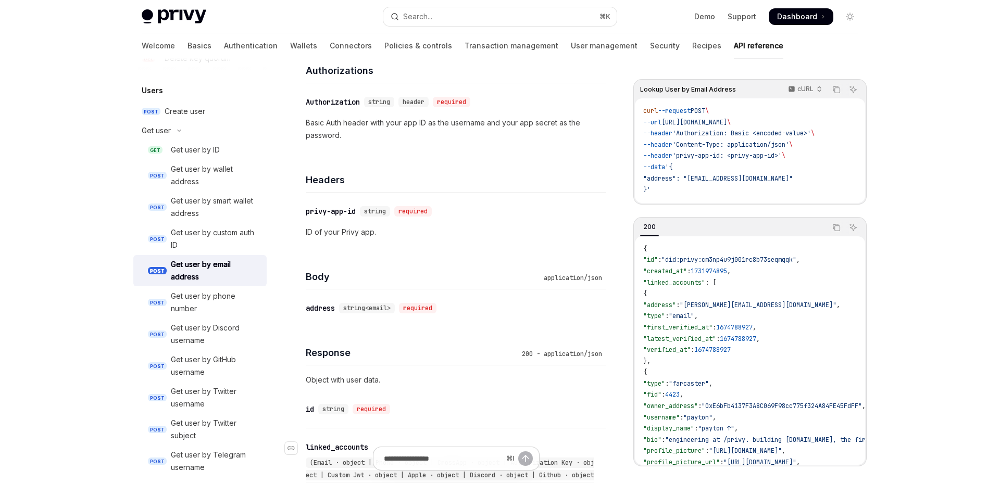
scroll to position [146, 0]
click at [804, 86] on p "cURL" at bounding box center [805, 89] width 16 height 8
click at [775, 154] on div "Javascript" at bounding box center [782, 152] width 54 height 8
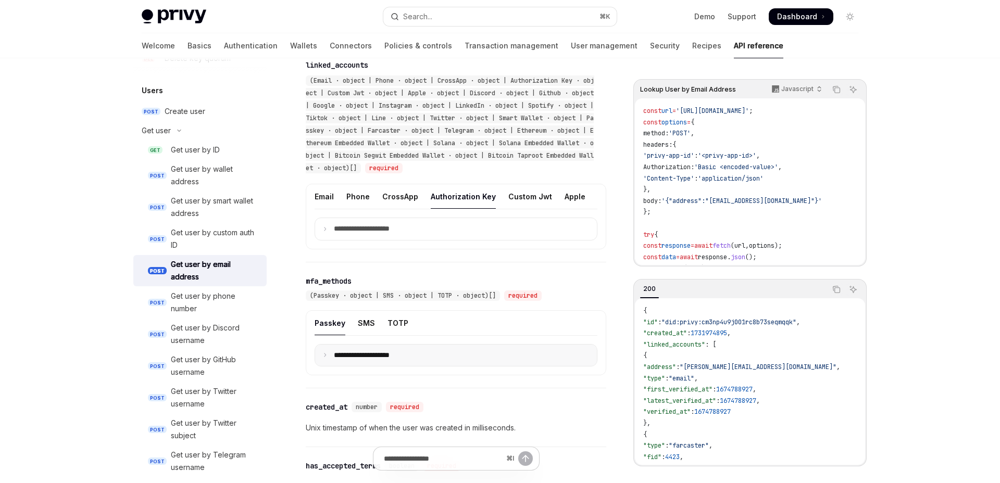
scroll to position [503, 0]
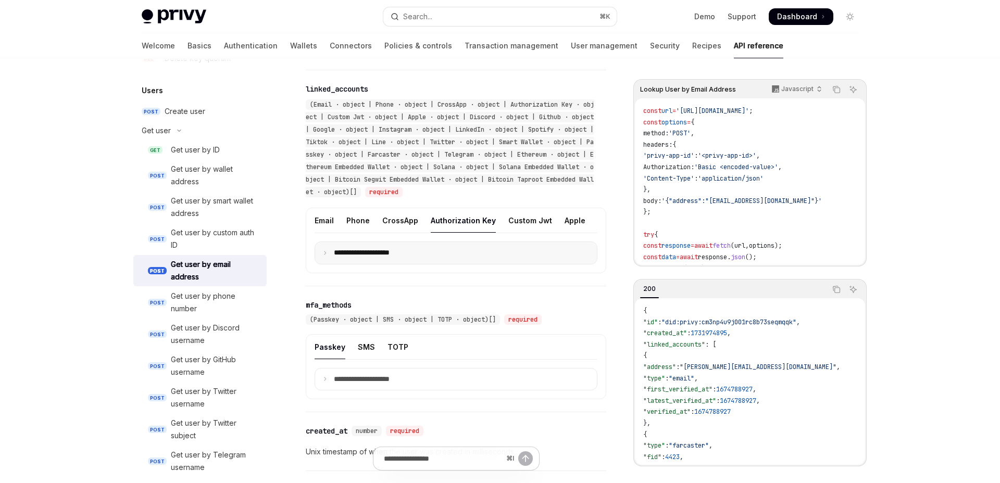
click at [333, 256] on summary "**********" at bounding box center [456, 253] width 282 height 22
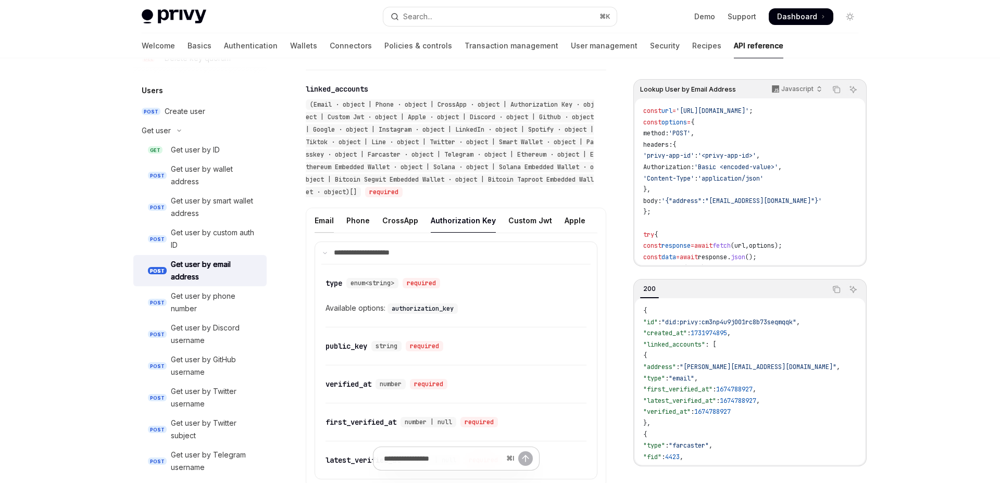
click at [326, 219] on div "Email" at bounding box center [323, 220] width 19 height 24
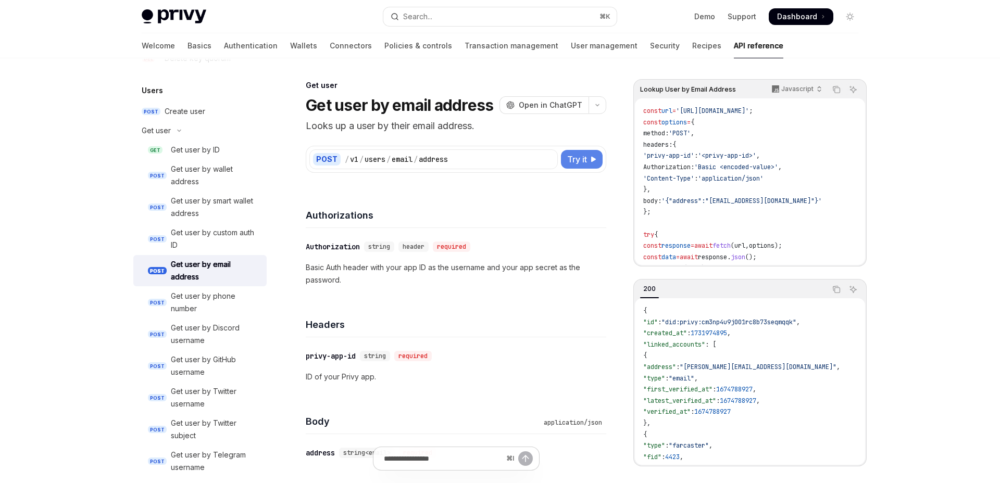
click at [576, 156] on span "Try it" at bounding box center [577, 159] width 20 height 12
type textarea "*"
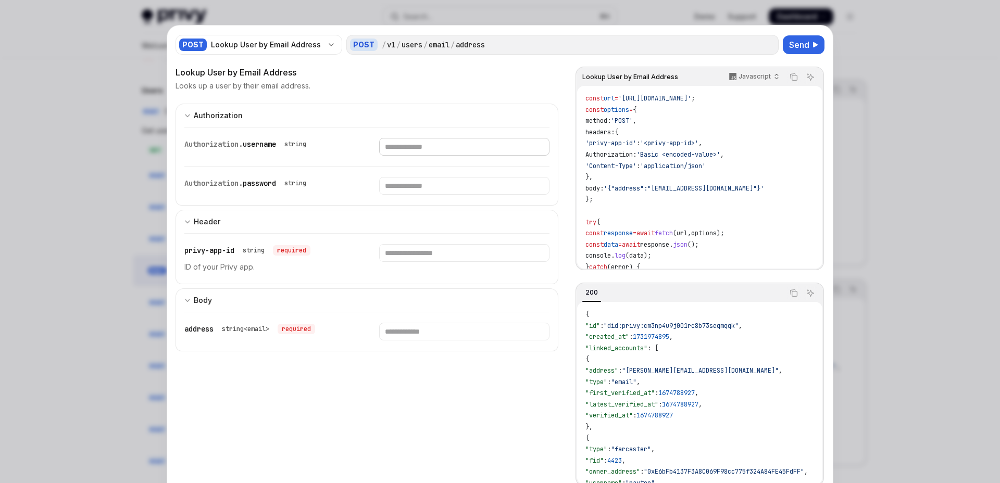
click at [449, 144] on input "Enter username" at bounding box center [464, 147] width 170 height 18
type input "**********"
click at [419, 191] on input "Enter password" at bounding box center [450, 186] width 160 height 18
type input "*********"
click at [394, 251] on input "Enter privy-app-id" at bounding box center [464, 253] width 170 height 18
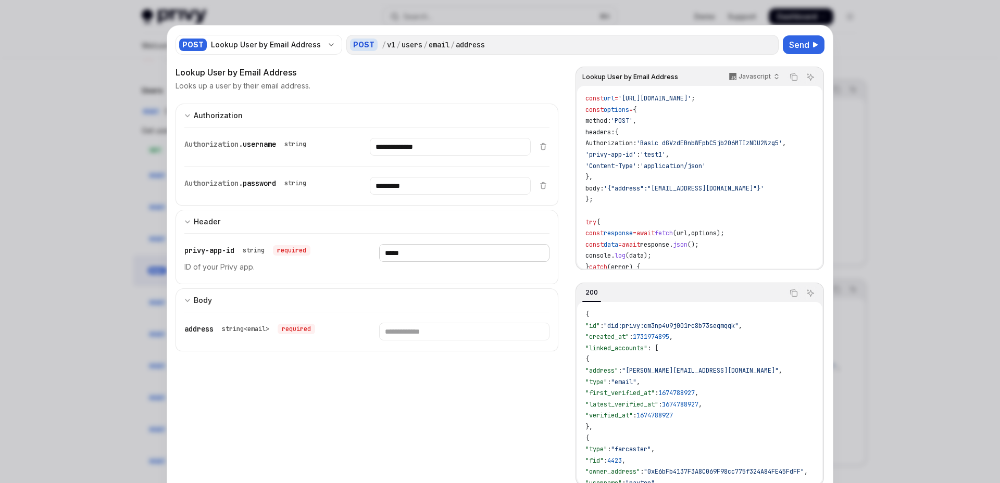
type input "*****"
click at [417, 336] on input "Enter address" at bounding box center [464, 332] width 170 height 18
type input "*********"
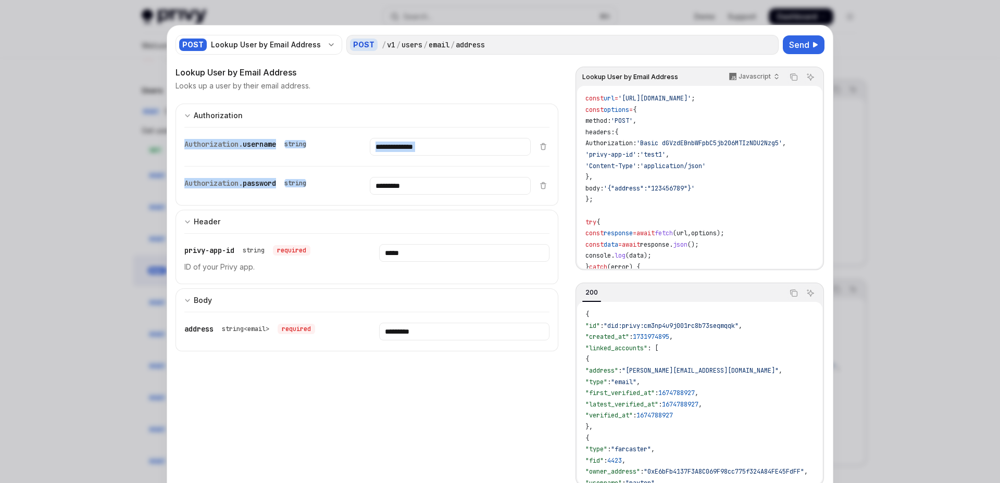
drag, startPoint x: 186, startPoint y: 143, endPoint x: 519, endPoint y: 186, distance: 335.9
click at [519, 187] on div "**********" at bounding box center [366, 166] width 383 height 79
click at [235, 153] on div "Authorization. username string" at bounding box center [264, 147] width 160 height 18
click at [268, 331] on div "string<email>" at bounding box center [246, 329] width 56 height 12
click at [263, 329] on div "string<email>" at bounding box center [246, 329] width 56 height 12
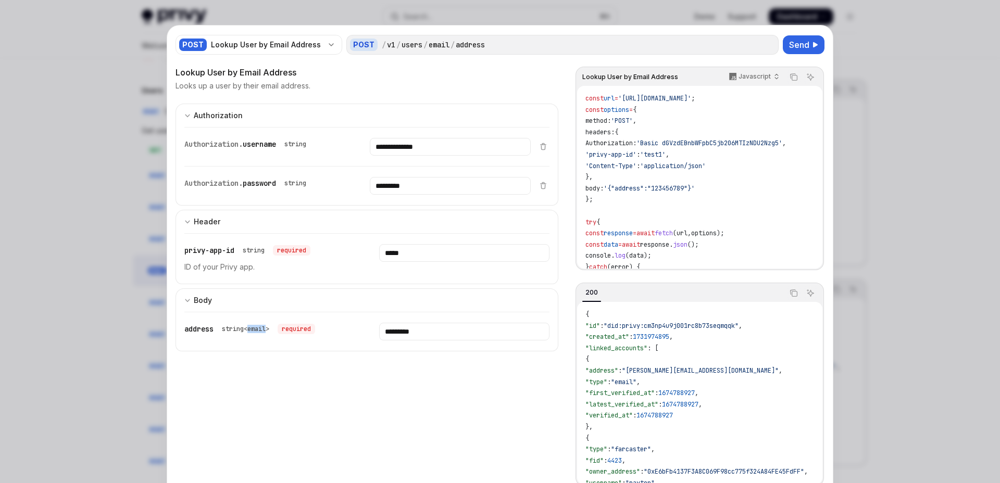
click at [263, 329] on div "string<email>" at bounding box center [246, 329] width 56 height 12
click at [407, 361] on div "**********" at bounding box center [366, 284] width 383 height 437
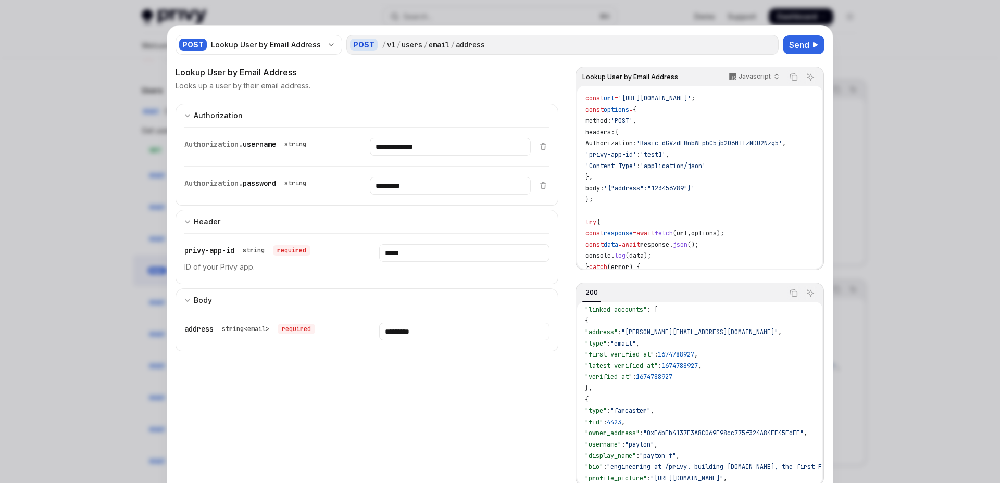
scroll to position [39, 0]
click at [897, 134] on div at bounding box center [500, 241] width 1000 height 483
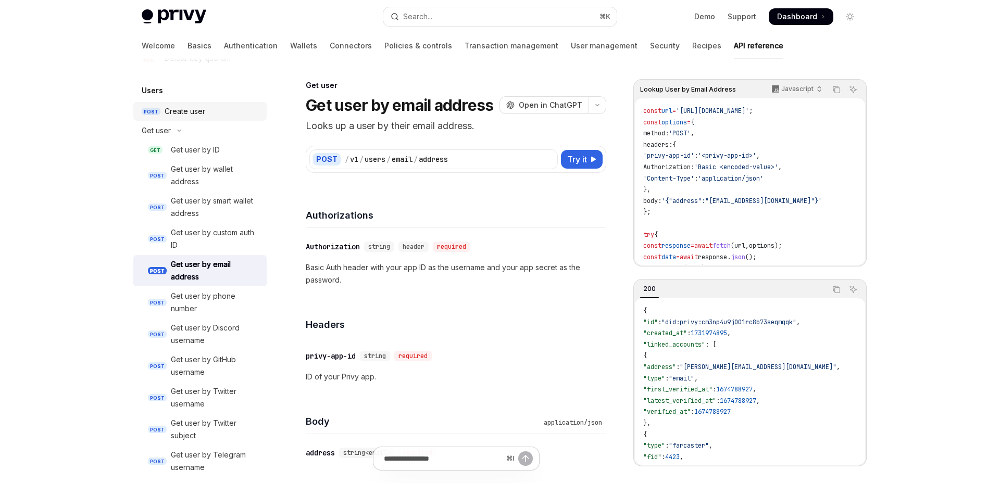
click at [163, 113] on link "POST Create user" at bounding box center [199, 111] width 133 height 19
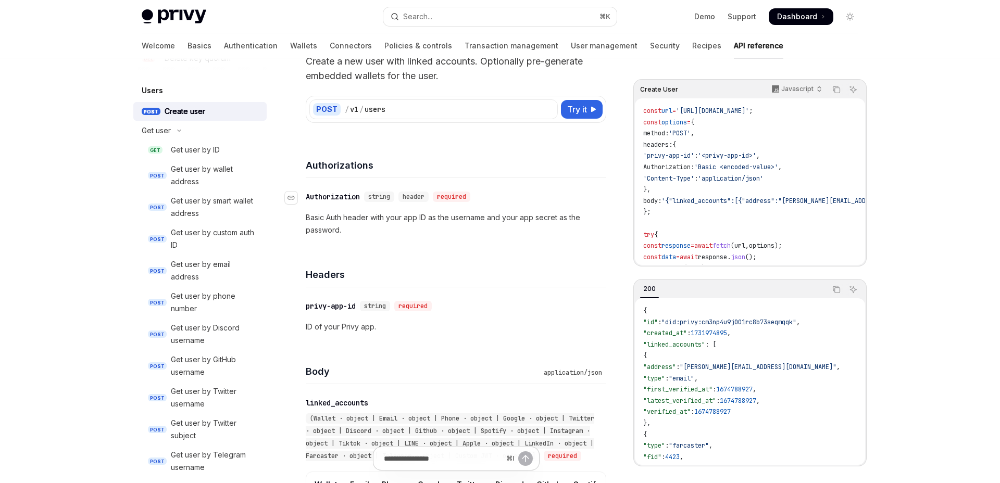
scroll to position [68, 0]
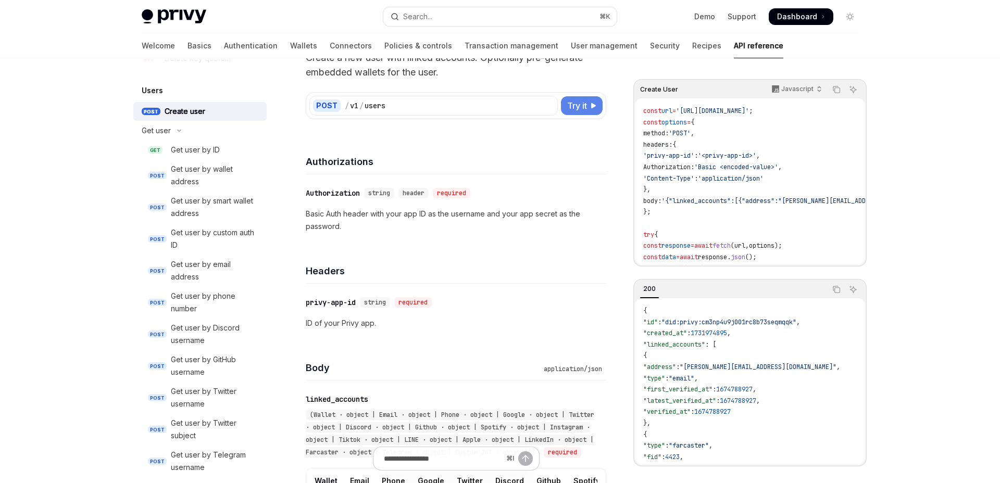
click at [589, 104] on button "Try it" at bounding box center [582, 105] width 42 height 19
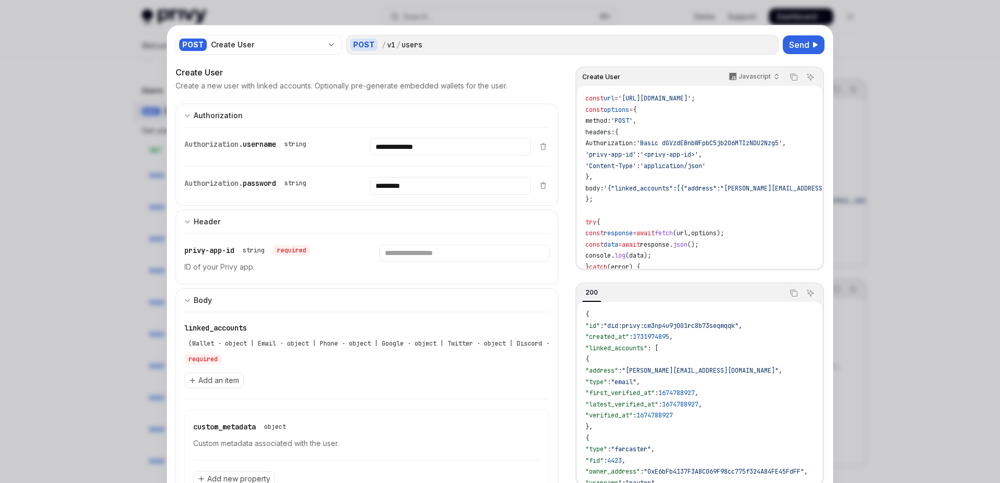
click at [109, 176] on div at bounding box center [500, 241] width 1000 height 483
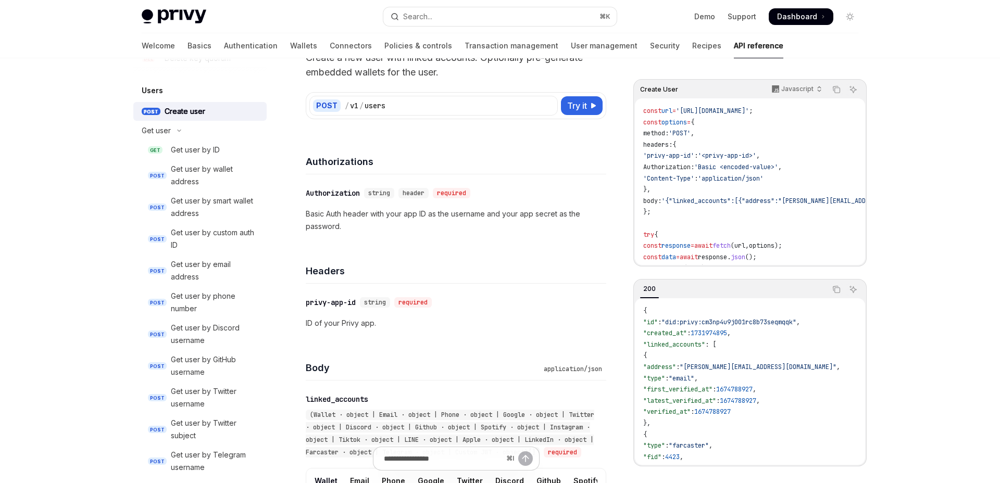
click at [231, 43] on div "Welcome Basics Authentication Wallets Connectors Policies & controls Transactio…" at bounding box center [462, 45] width 641 height 25
click at [290, 43] on link "Wallets" at bounding box center [303, 45] width 27 height 25
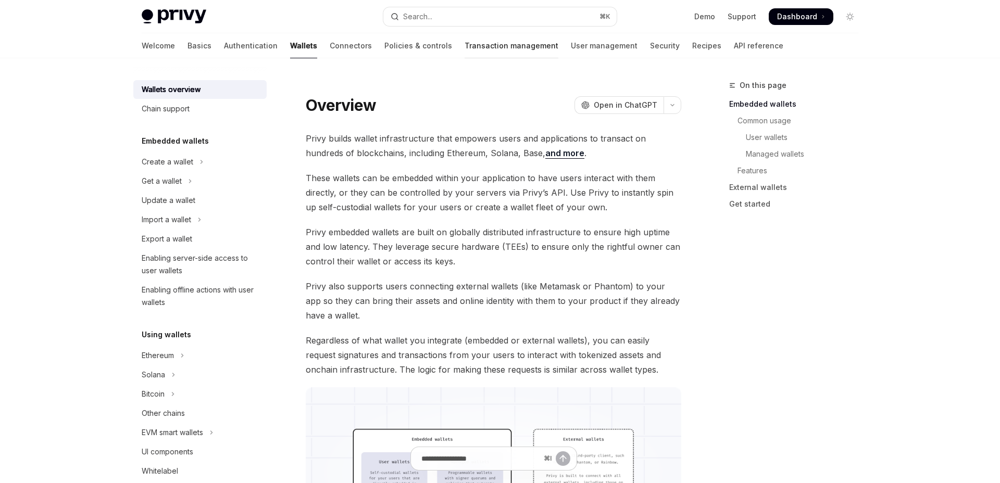
click at [473, 43] on link "Transaction management" at bounding box center [511, 45] width 94 height 25
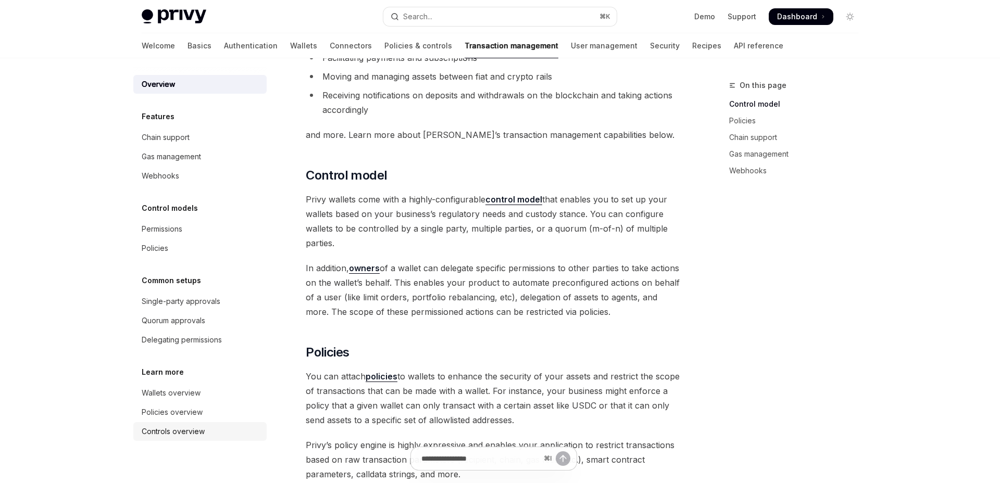
scroll to position [130, 0]
click at [290, 48] on link "Wallets" at bounding box center [303, 45] width 27 height 25
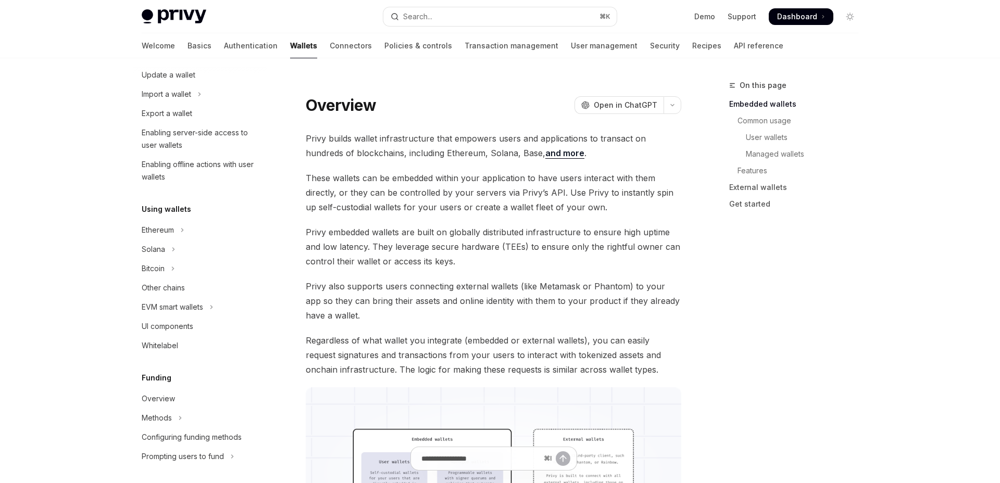
scroll to position [127, 0]
click at [157, 255] on button "Solana" at bounding box center [199, 247] width 133 height 19
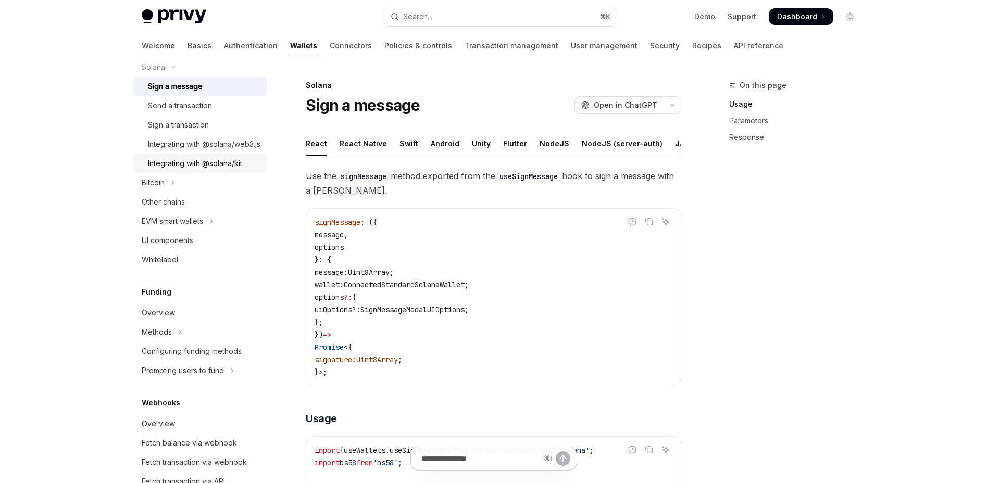
scroll to position [311, 0]
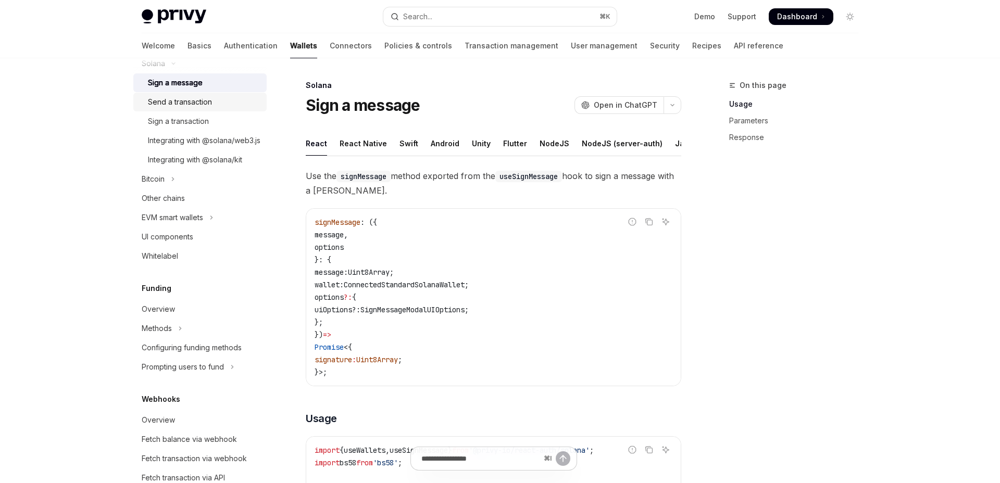
click at [153, 102] on div "Send a transaction" at bounding box center [180, 102] width 64 height 12
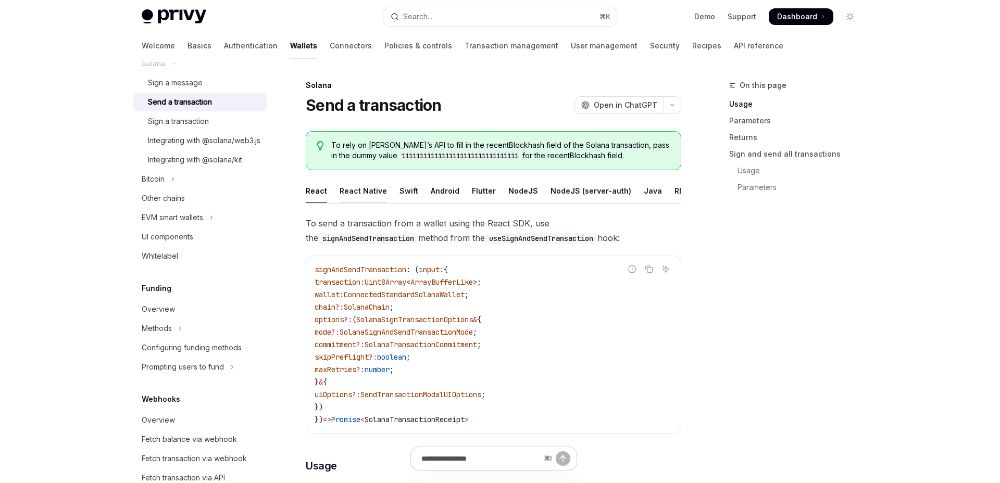
click at [355, 196] on div "React Native" at bounding box center [362, 191] width 47 height 24
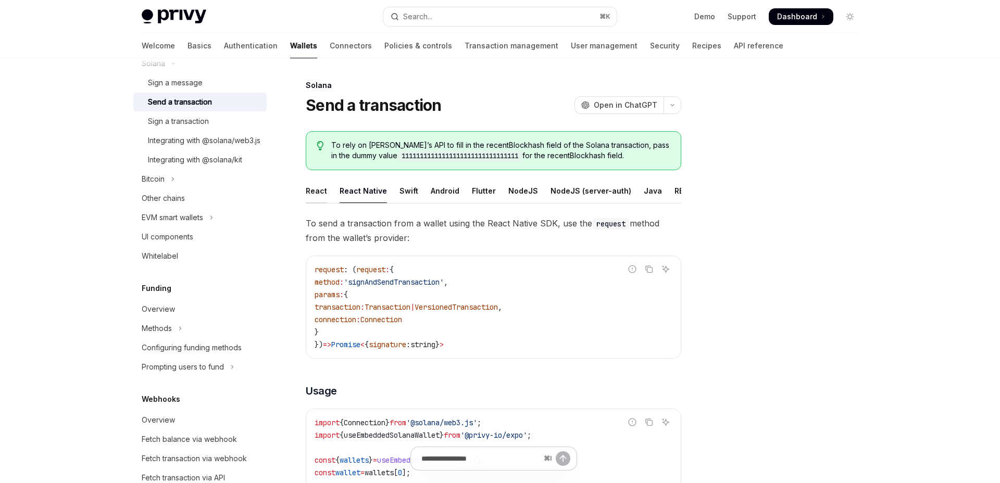
click at [314, 195] on div "React" at bounding box center [316, 191] width 21 height 24
type textarea "*"
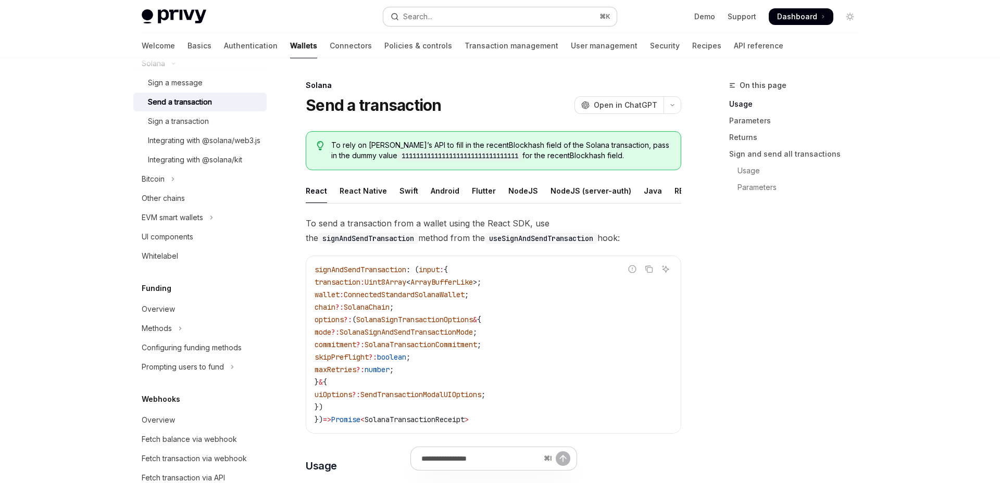
click at [474, 14] on button "Search... ⌘ K" at bounding box center [499, 16] width 233 height 19
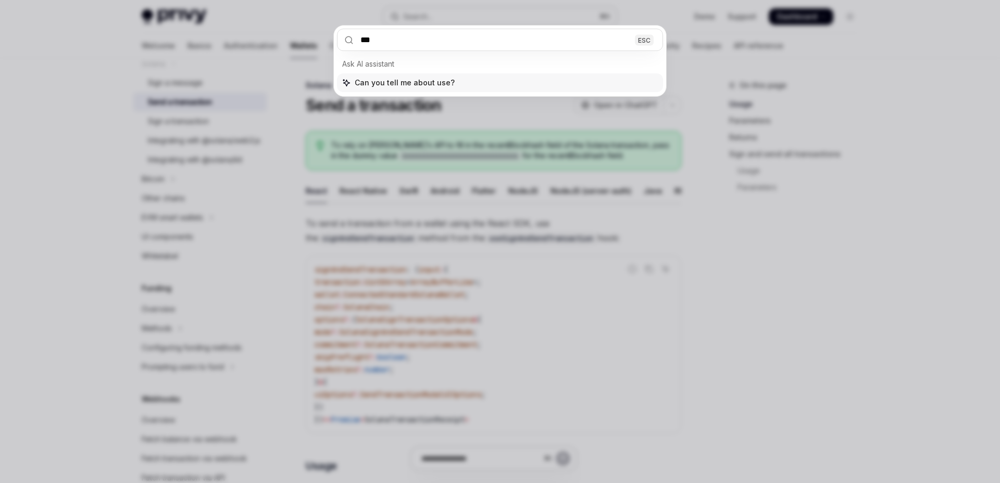
type input "****"
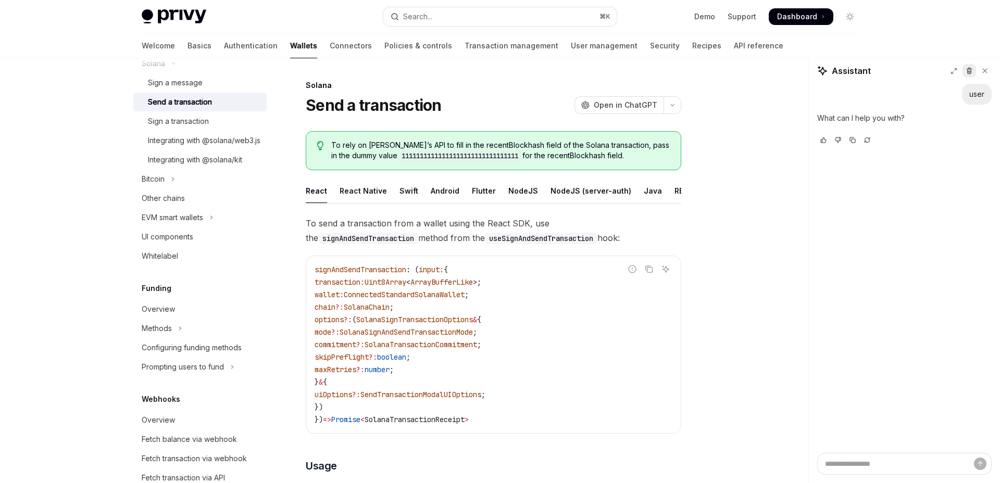
type textarea "*"
